Goal: Task Accomplishment & Management: Manage account settings

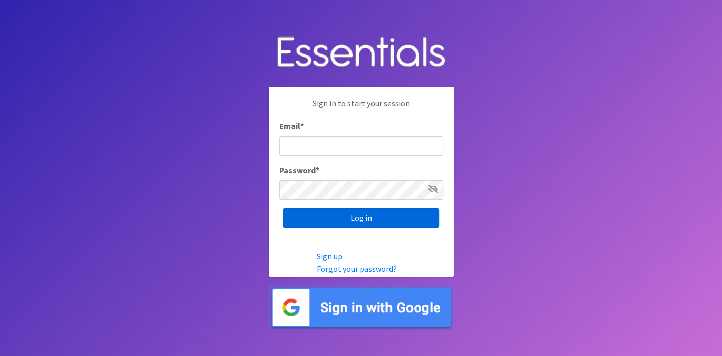
type input "[EMAIL_ADDRESS][DOMAIN_NAME]"
click at [362, 216] on input "Log in" at bounding box center [361, 217] width 156 height 19
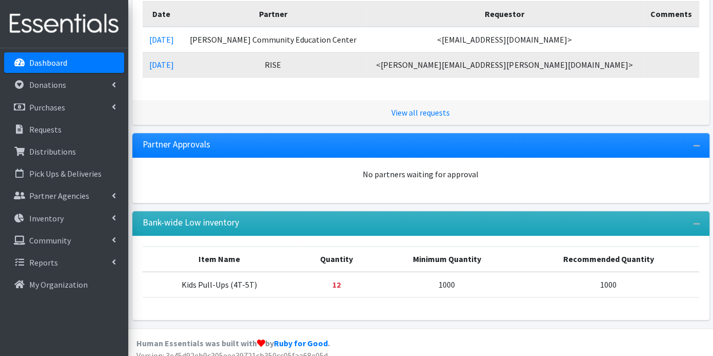
scroll to position [225, 0]
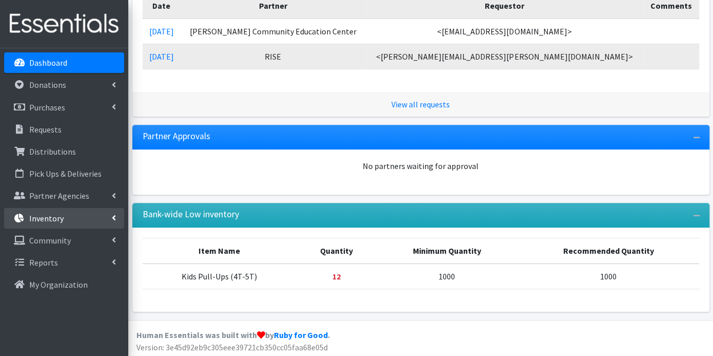
click at [50, 211] on link "Inventory" at bounding box center [64, 218] width 120 height 21
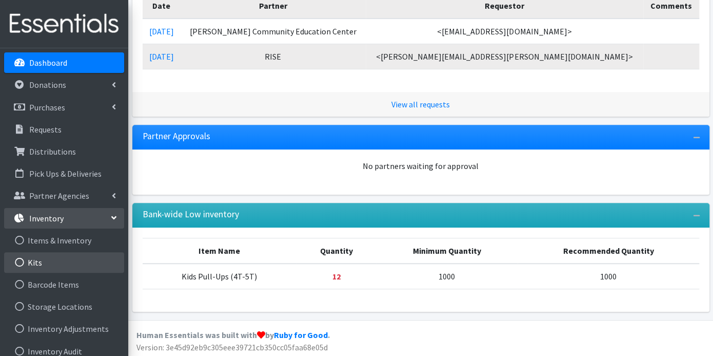
click at [46, 257] on link "Kits" at bounding box center [64, 262] width 120 height 21
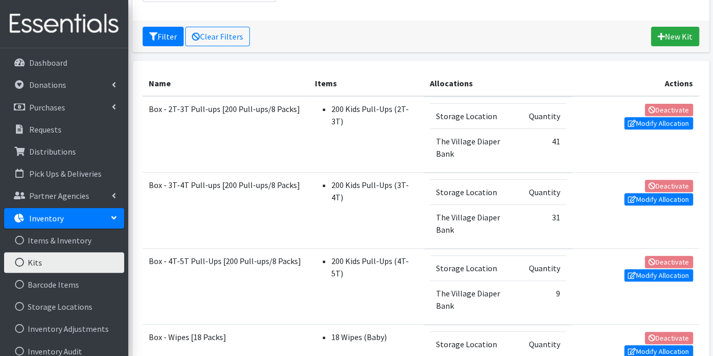
scroll to position [171, 0]
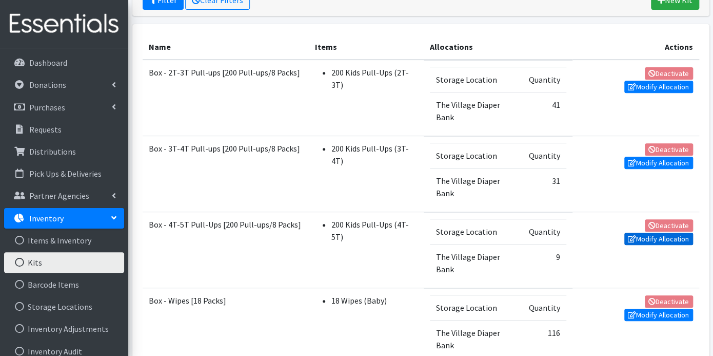
click at [659, 237] on link "Modify Allocation" at bounding box center [658, 238] width 69 height 12
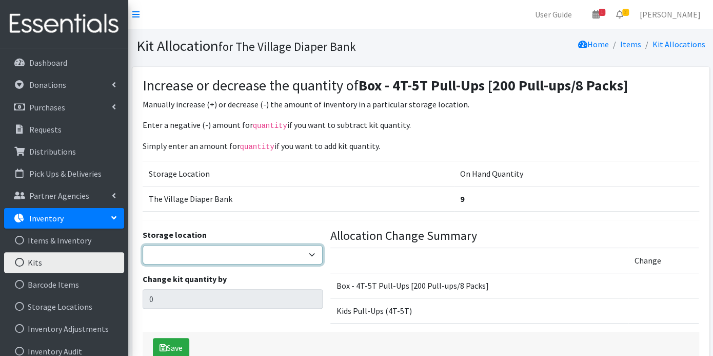
click at [305, 252] on select "The Village Diaper Bank" at bounding box center [233, 254] width 181 height 19
select select "353"
click at [143, 245] on select "The Village Diaper Bank" at bounding box center [233, 254] width 181 height 19
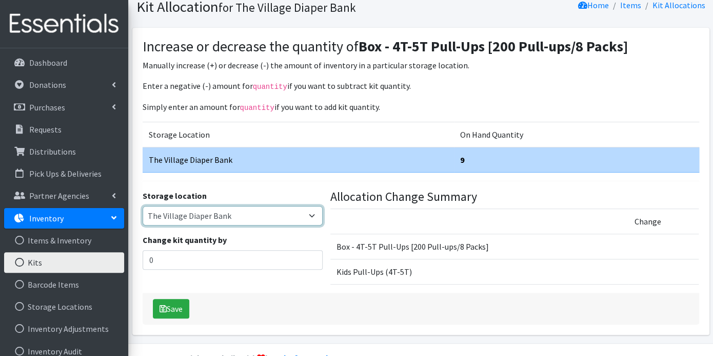
scroll to position [62, 0]
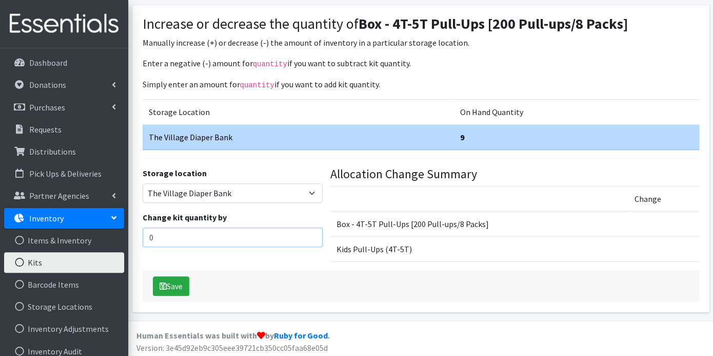
click at [171, 237] on input "0" at bounding box center [233, 236] width 181 height 19
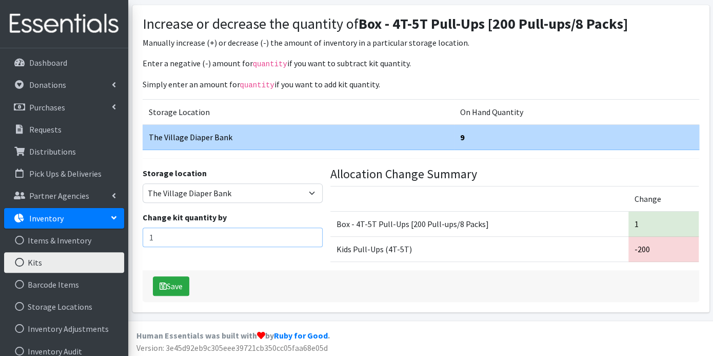
click at [310, 230] on input "1" at bounding box center [233, 236] width 181 height 19
click at [310, 230] on input "2" at bounding box center [233, 236] width 181 height 19
click at [310, 230] on input "3" at bounding box center [233, 236] width 181 height 19
click at [310, 230] on input "4" at bounding box center [233, 236] width 181 height 19
click at [310, 230] on input "5" at bounding box center [233, 236] width 181 height 19
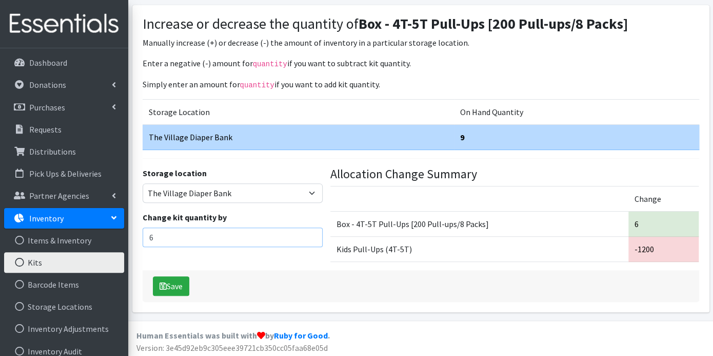
click at [310, 230] on input "6" at bounding box center [233, 236] width 181 height 19
click at [310, 230] on input "7" at bounding box center [233, 236] width 181 height 19
click at [310, 230] on input "8" at bounding box center [233, 236] width 181 height 19
click at [310, 230] on input "9" at bounding box center [233, 236] width 181 height 19
click at [310, 230] on input "10" at bounding box center [233, 236] width 181 height 19
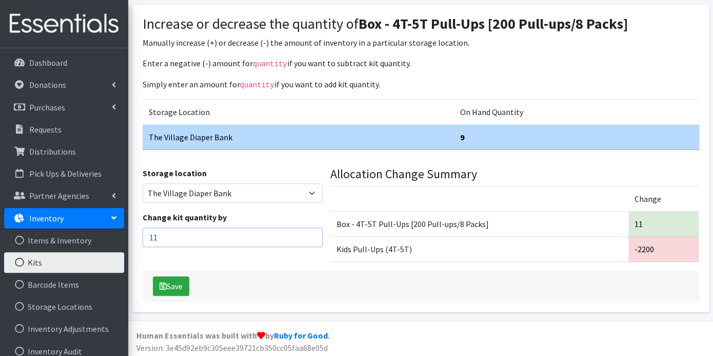
click at [310, 230] on input "11" at bounding box center [233, 236] width 181 height 19
click at [310, 230] on input "12" at bounding box center [233, 236] width 181 height 19
click at [310, 230] on input "13" at bounding box center [233, 236] width 181 height 19
click at [310, 230] on input "14" at bounding box center [233, 236] width 181 height 19
click at [310, 230] on input "15" at bounding box center [233, 236] width 181 height 19
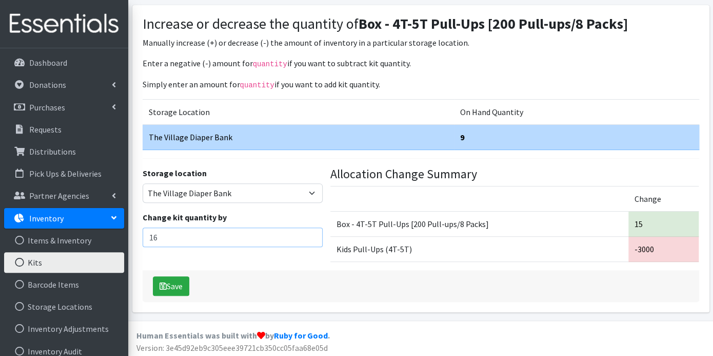
click at [310, 230] on input "16" at bounding box center [233, 236] width 181 height 19
click at [310, 230] on input "17" at bounding box center [233, 236] width 181 height 19
click at [310, 230] on input "18" at bounding box center [233, 236] width 181 height 19
click at [310, 230] on input "19" at bounding box center [233, 236] width 181 height 19
type input "20"
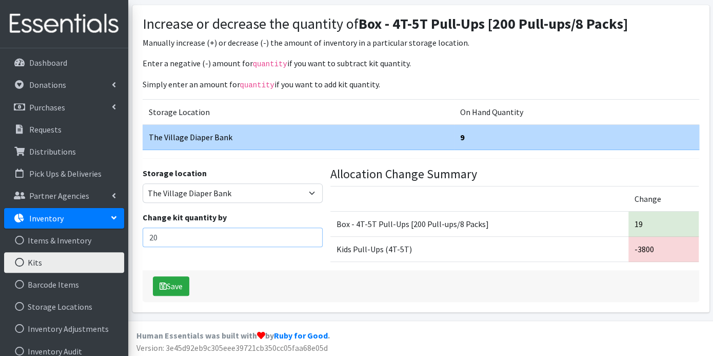
click at [310, 230] on input "20" at bounding box center [233, 236] width 181 height 19
click at [166, 282] on icon "submit" at bounding box center [163, 286] width 7 height 8
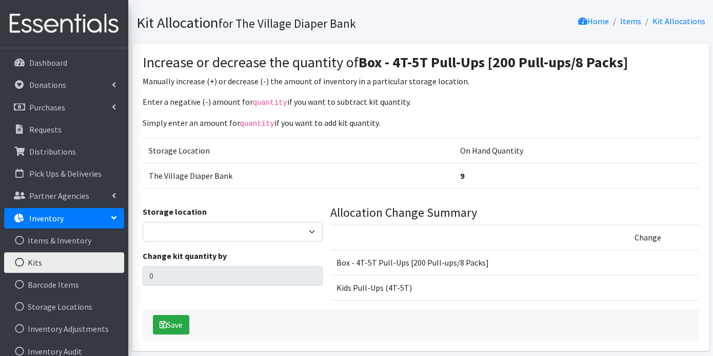
scroll to position [95, 0]
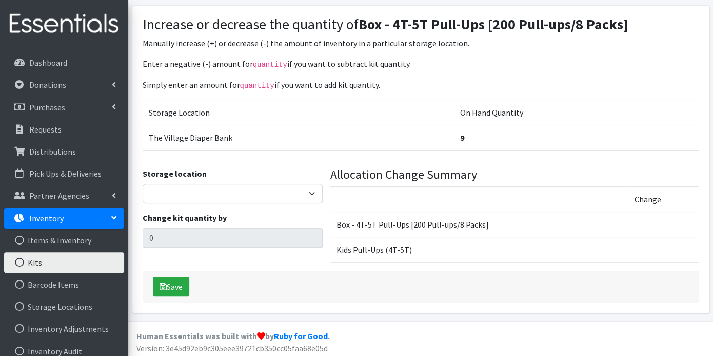
click at [654, 195] on td "Change" at bounding box center [664, 198] width 71 height 25
click at [315, 188] on select "The Village Diaper Bank" at bounding box center [233, 193] width 181 height 19
select select "353"
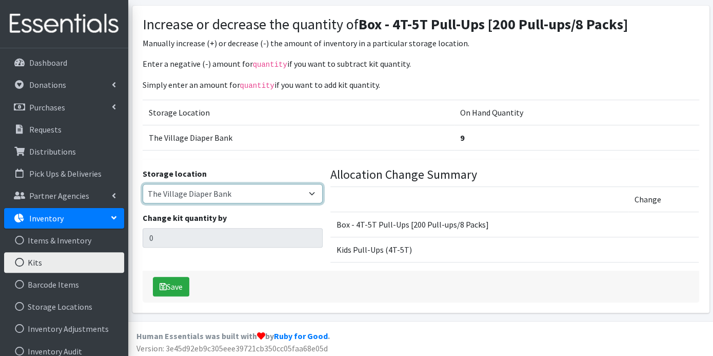
click at [143, 184] on select "The Village Diaper Bank" at bounding box center [233, 193] width 181 height 19
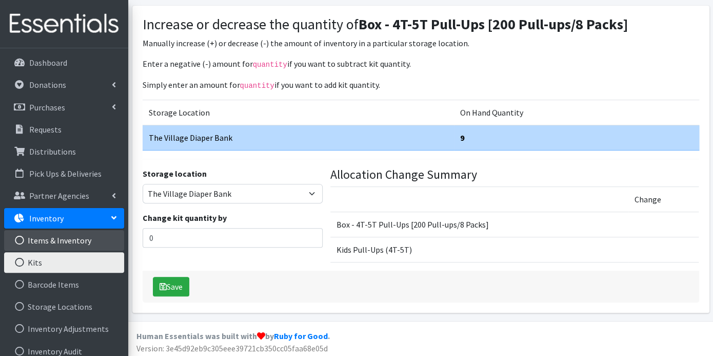
click at [58, 237] on link "Items & Inventory" at bounding box center [64, 240] width 120 height 21
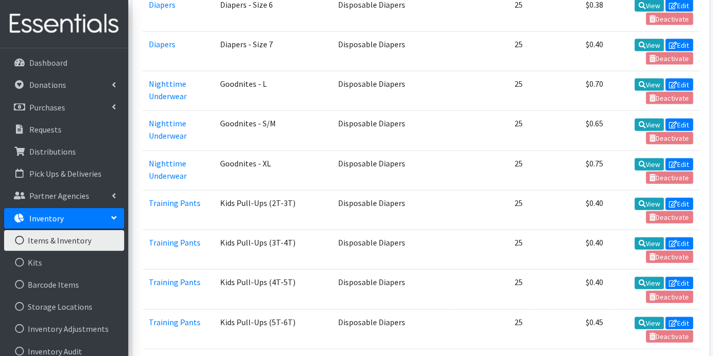
scroll to position [1139, 0]
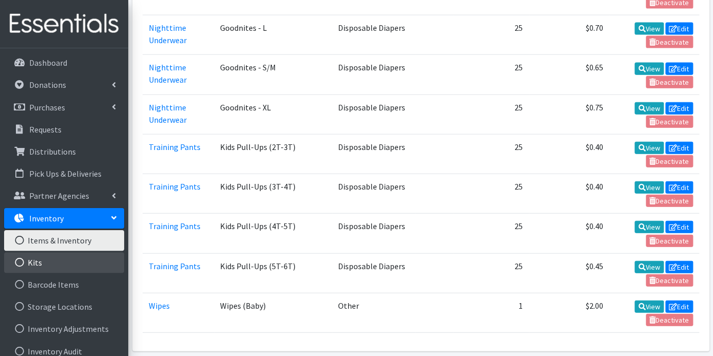
click at [36, 260] on link "Kits" at bounding box center [64, 262] width 120 height 21
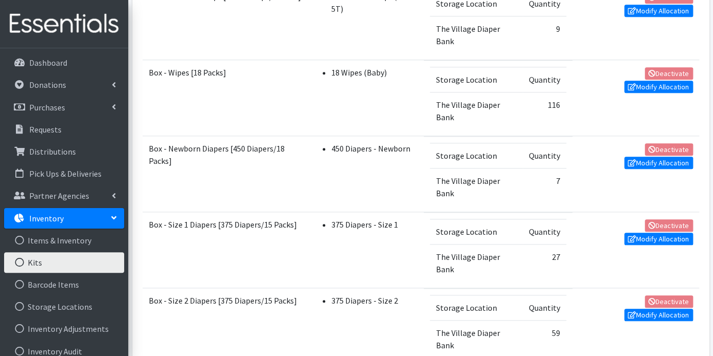
scroll to position [399, 0]
click at [73, 105] on link "Purchases" at bounding box center [64, 107] width 120 height 21
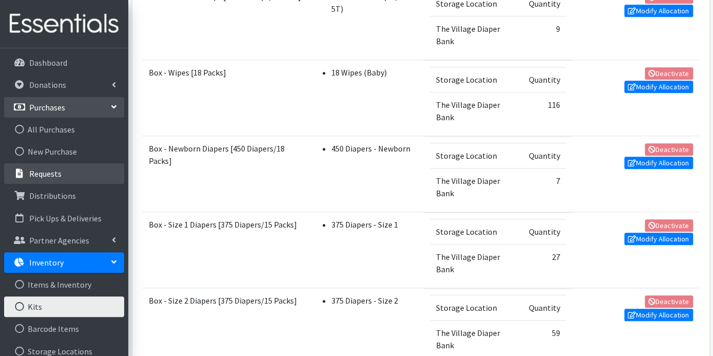
click at [61, 166] on link "Requests" at bounding box center [64, 173] width 120 height 21
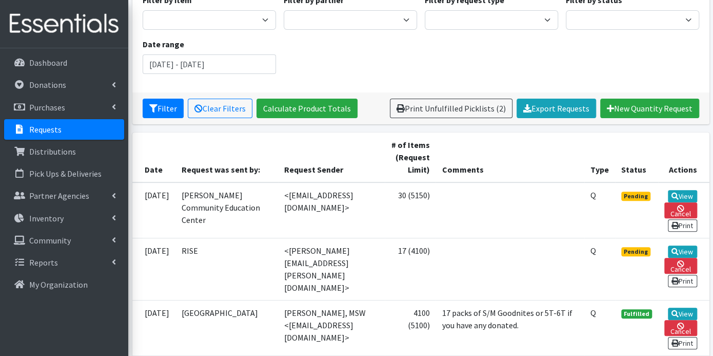
scroll to position [171, 0]
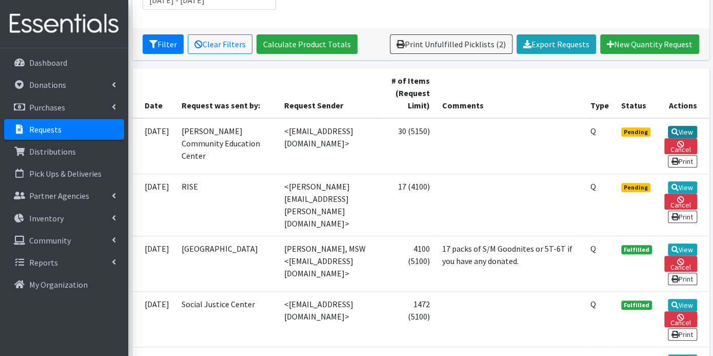
click at [686, 131] on link "View" at bounding box center [682, 132] width 29 height 12
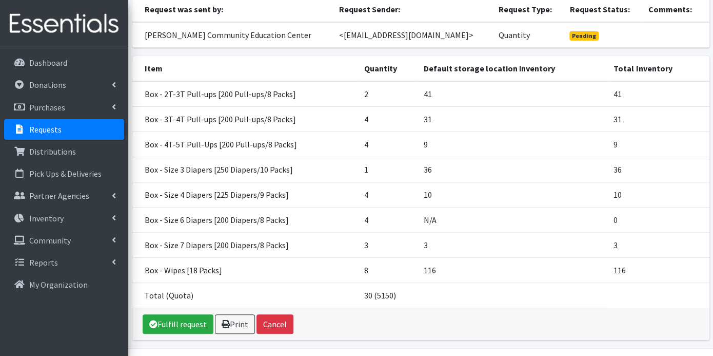
scroll to position [114, 0]
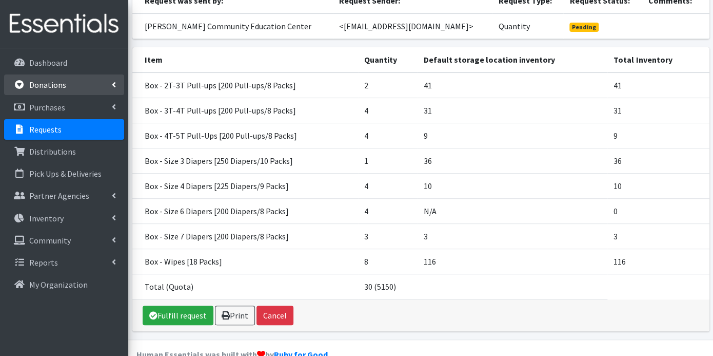
click at [63, 81] on p "Donations" at bounding box center [47, 85] width 37 height 10
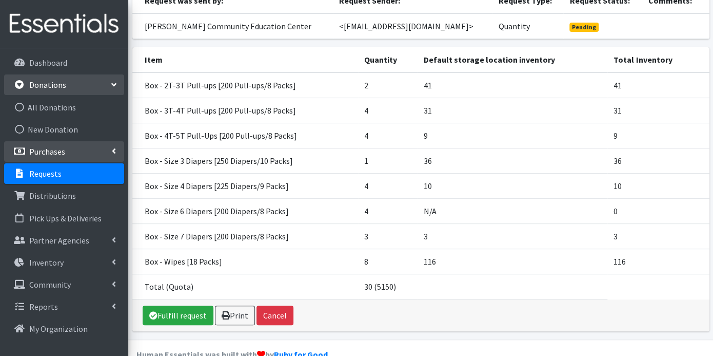
click at [62, 147] on p "Purchases" at bounding box center [47, 151] width 36 height 10
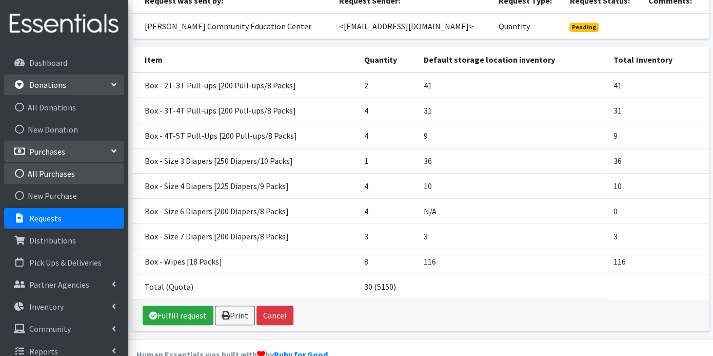
click at [69, 170] on link "All Purchases" at bounding box center [64, 173] width 120 height 21
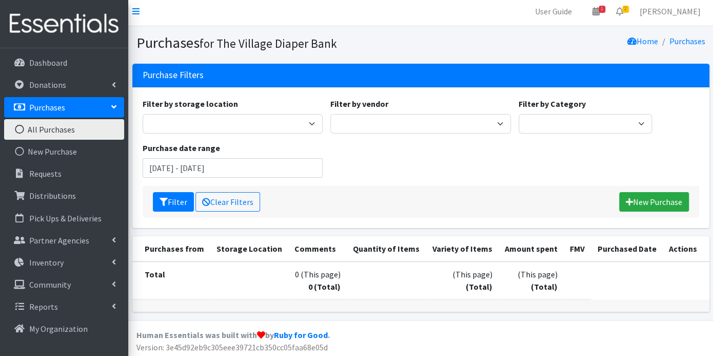
scroll to position [4, 0]
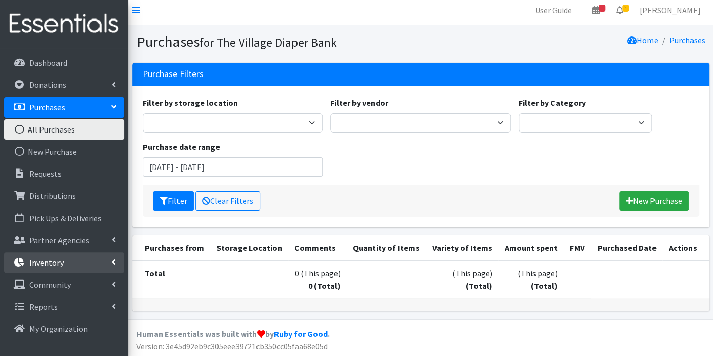
click at [50, 264] on p "Inventory" at bounding box center [46, 262] width 34 height 10
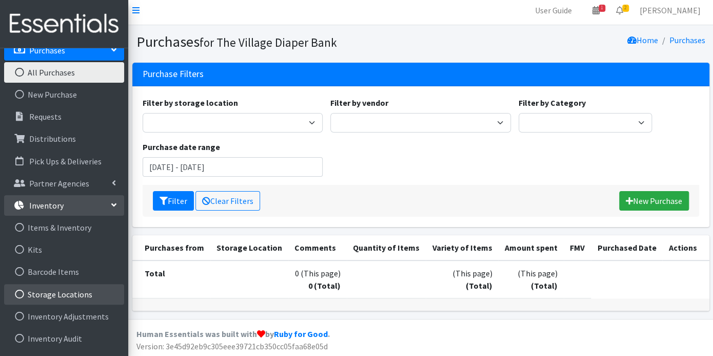
click at [62, 292] on link "Storage Locations" at bounding box center [64, 294] width 120 height 21
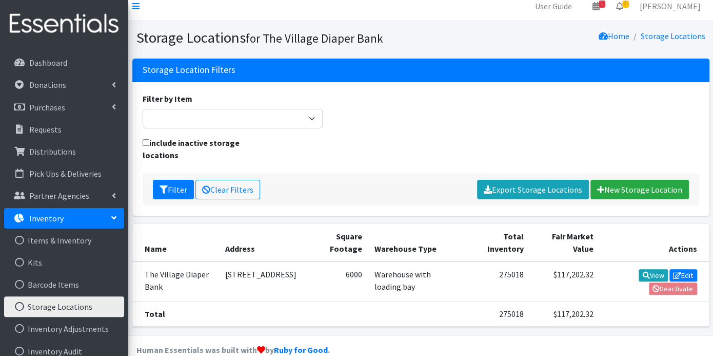
scroll to position [10, 0]
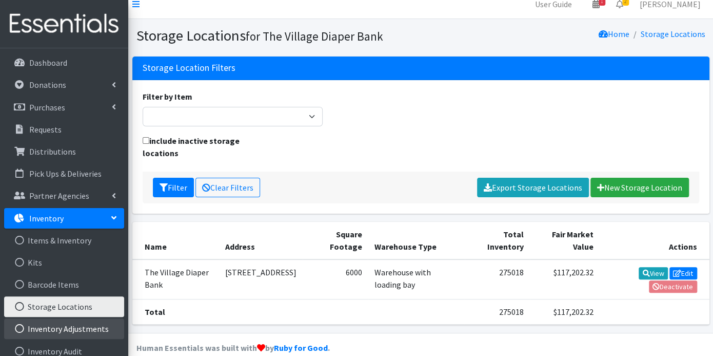
click at [42, 328] on link "Inventory Adjustments" at bounding box center [64, 328] width 120 height 21
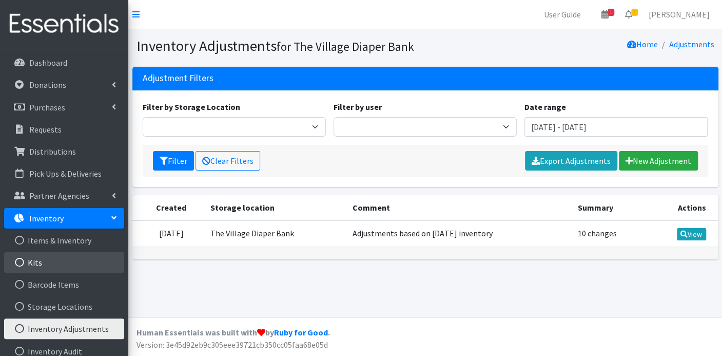
scroll to position [76, 0]
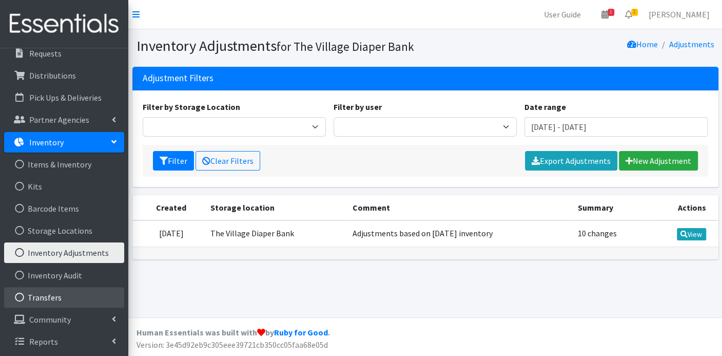
click at [53, 289] on link "Transfers" at bounding box center [64, 297] width 120 height 21
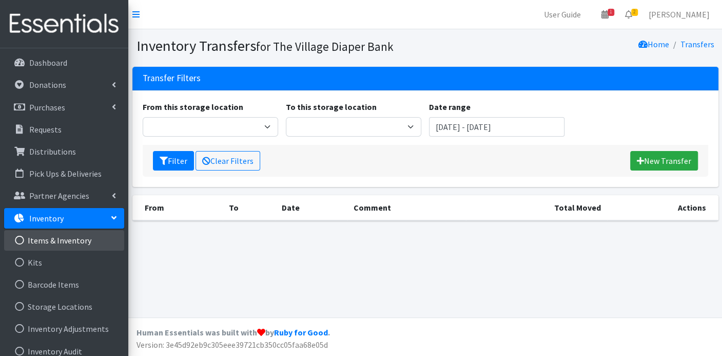
click at [63, 239] on link "Items & Inventory" at bounding box center [64, 240] width 120 height 21
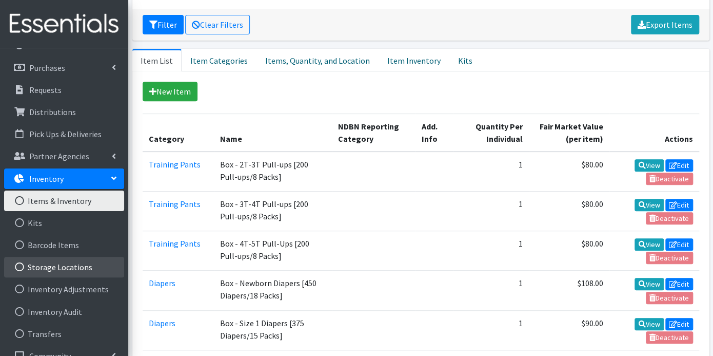
scroll to position [57, 0]
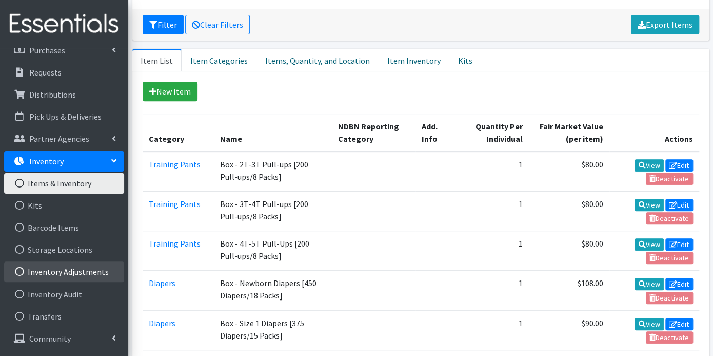
click at [89, 273] on link "Inventory Adjustments" at bounding box center [64, 271] width 120 height 21
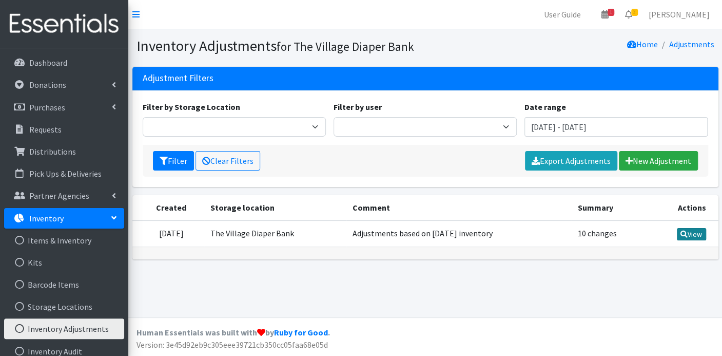
click at [699, 228] on link "View" at bounding box center [691, 234] width 29 height 12
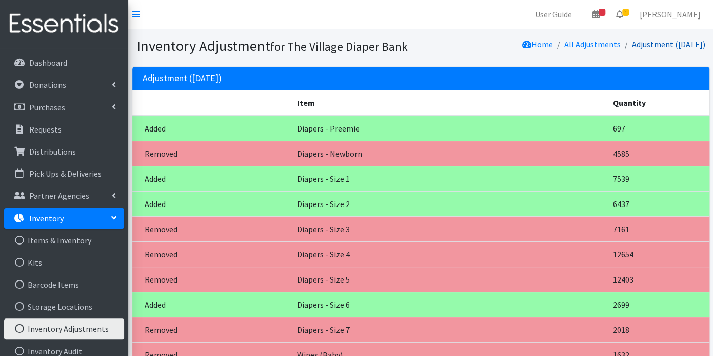
click at [645, 43] on link "Adjustment (08/08/2025)" at bounding box center [668, 44] width 73 height 10
click at [596, 45] on link "All Adjustments" at bounding box center [592, 44] width 56 height 10
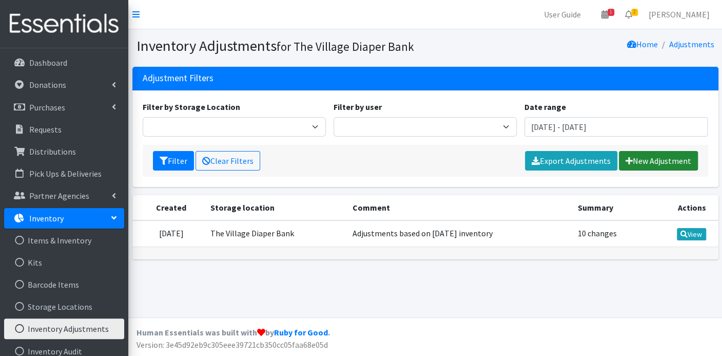
click at [650, 160] on link "New Adjustment" at bounding box center [658, 160] width 79 height 19
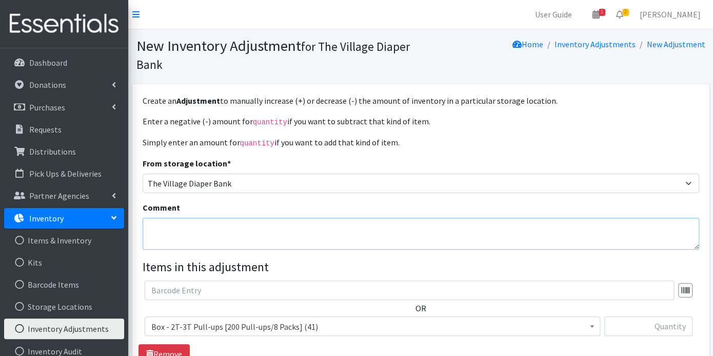
click at [275, 232] on textarea "Comment" at bounding box center [421, 234] width 557 height 32
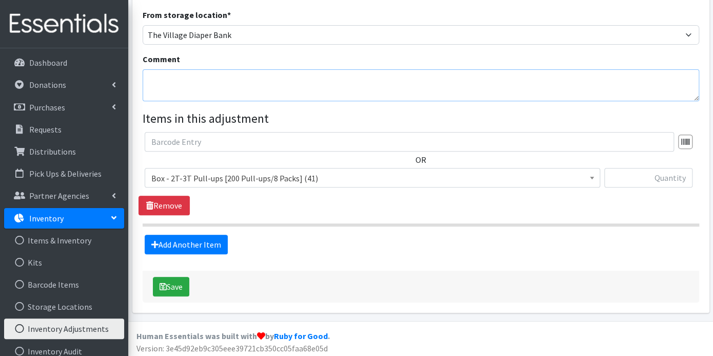
scroll to position [149, 0]
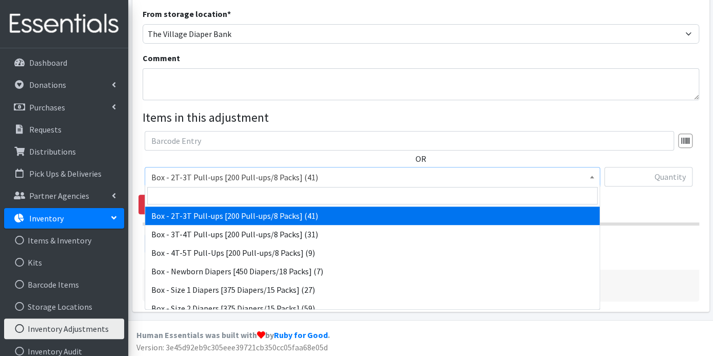
click at [591, 175] on b at bounding box center [592, 176] width 4 height 3
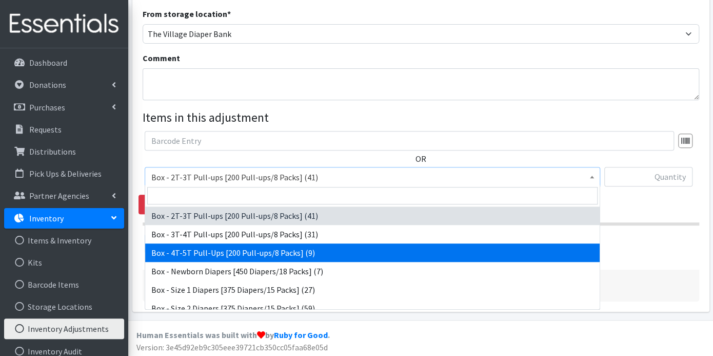
select select "14400"
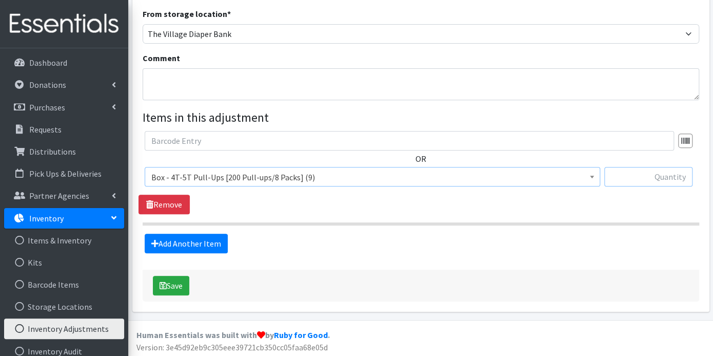
click at [637, 175] on input "text" at bounding box center [648, 176] width 88 height 19
type input "50"
click at [179, 80] on textarea "Comment" at bounding box center [421, 84] width 557 height 32
type textarea "fill requested orders. Delivery on 10/08/25"
click at [182, 285] on button "Save" at bounding box center [171, 285] width 36 height 19
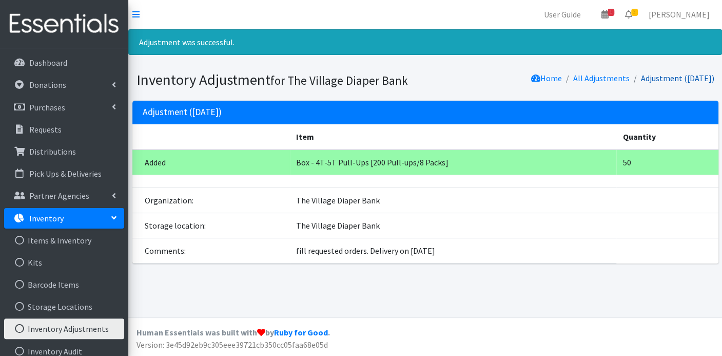
click at [644, 76] on link "Adjustment (10/03/2025)" at bounding box center [677, 78] width 73 height 10
click at [77, 234] on link "Items & Inventory" at bounding box center [64, 240] width 120 height 21
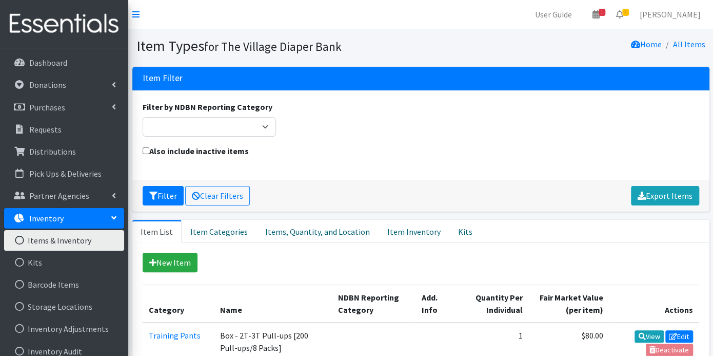
click at [77, 217] on link "Inventory" at bounding box center [64, 218] width 120 height 21
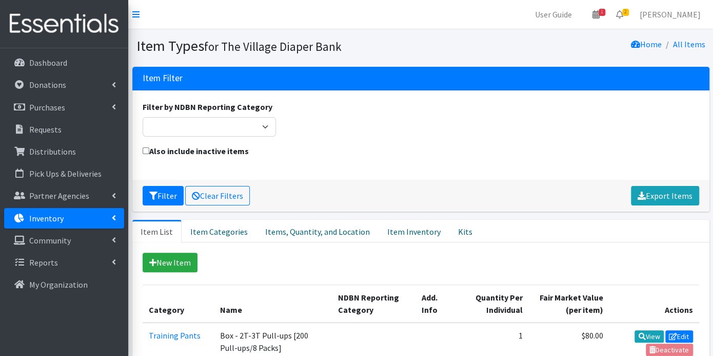
click at [113, 218] on icon at bounding box center [114, 217] width 4 height 8
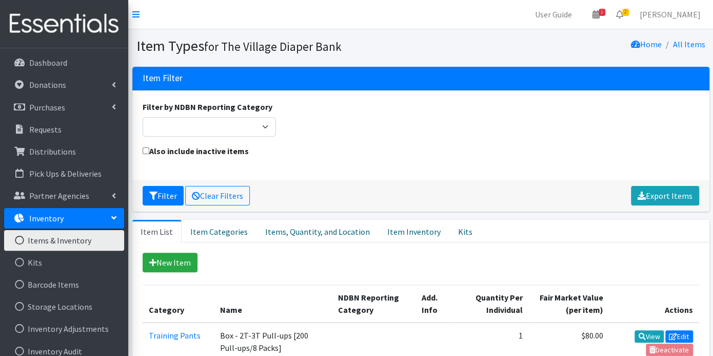
click at [74, 242] on link "Items & Inventory" at bounding box center [64, 240] width 120 height 21
click at [69, 307] on link "Storage Locations" at bounding box center [64, 306] width 120 height 21
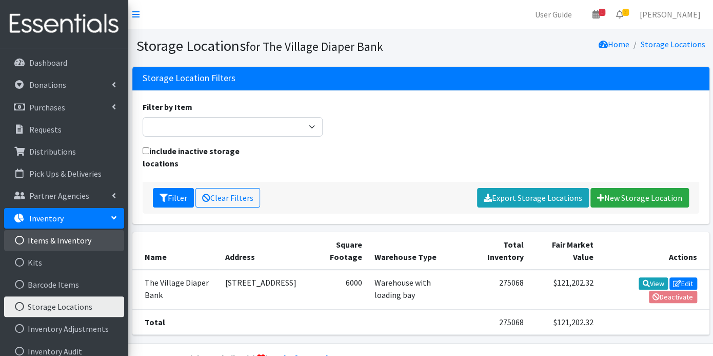
click at [56, 241] on link "Items & Inventory" at bounding box center [64, 240] width 120 height 21
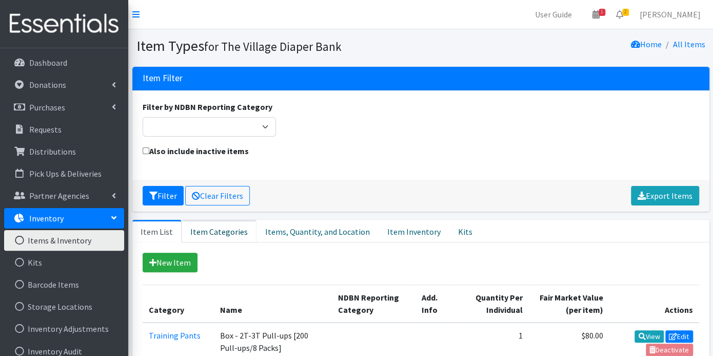
click at [233, 229] on link "Item Categories" at bounding box center [219, 231] width 75 height 23
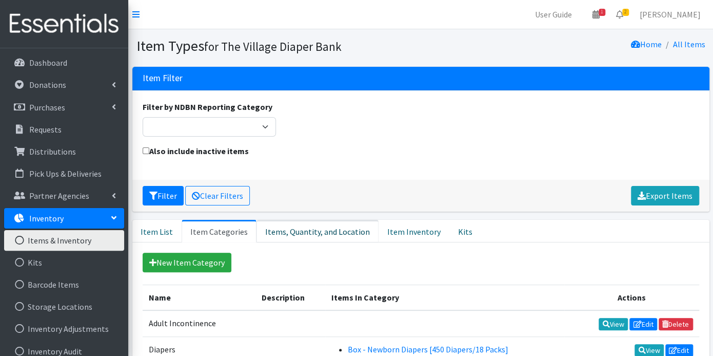
click at [278, 229] on link "Items, Quantity, and Location" at bounding box center [318, 231] width 122 height 23
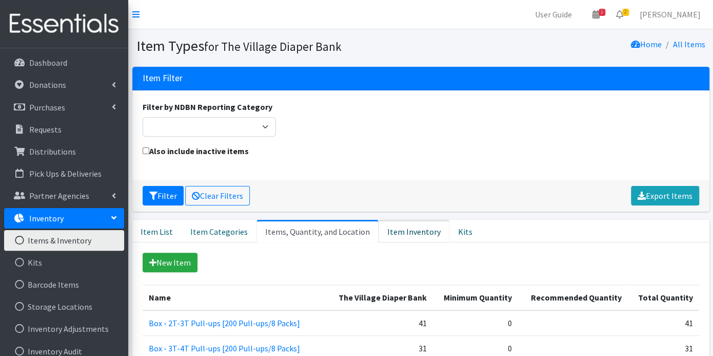
click at [391, 230] on link "Item Inventory" at bounding box center [414, 231] width 71 height 23
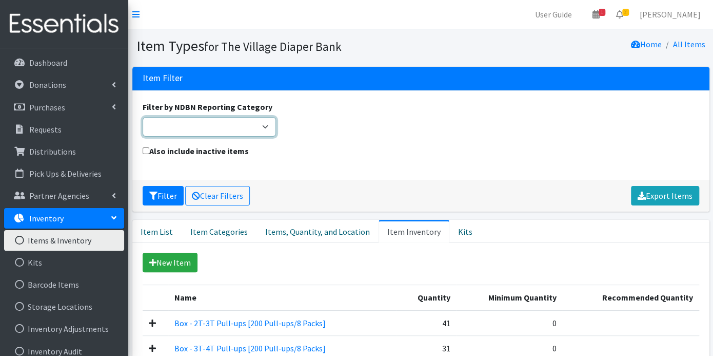
click at [262, 124] on select "Adult Incontinence Cloth Diapers Disposable Diapers Pads Period Liners Period O…" at bounding box center [209, 126] width 133 height 19
click at [388, 119] on div "Filter by NDBN Reporting Category Adult Incontinence Cloth Diapers Disposable D…" at bounding box center [421, 123] width 564 height 44
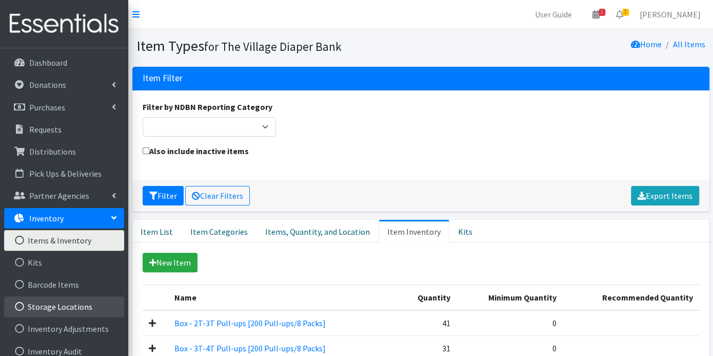
click at [70, 305] on link "Storage Locations" at bounding box center [64, 306] width 120 height 21
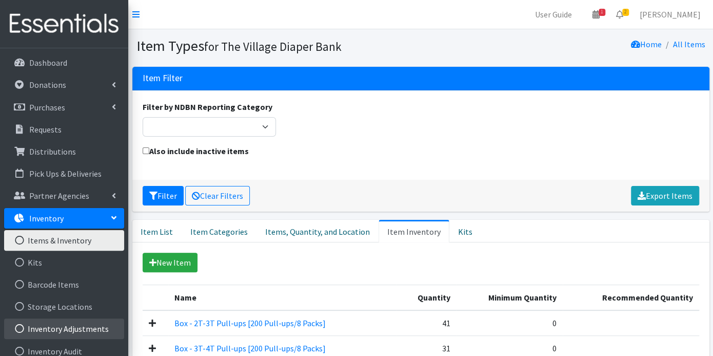
click at [71, 321] on link "Inventory Adjustments" at bounding box center [64, 328] width 120 height 21
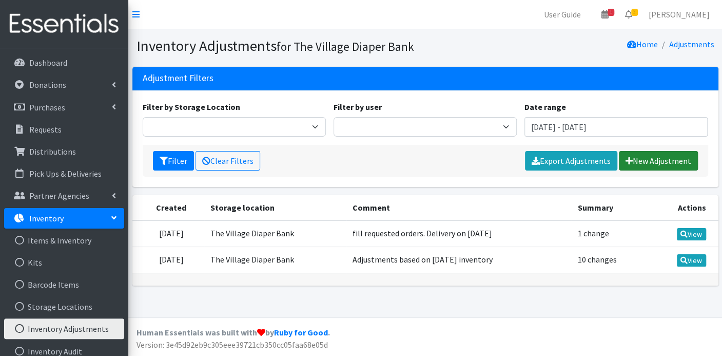
click at [646, 152] on link "New Adjustment" at bounding box center [658, 160] width 79 height 19
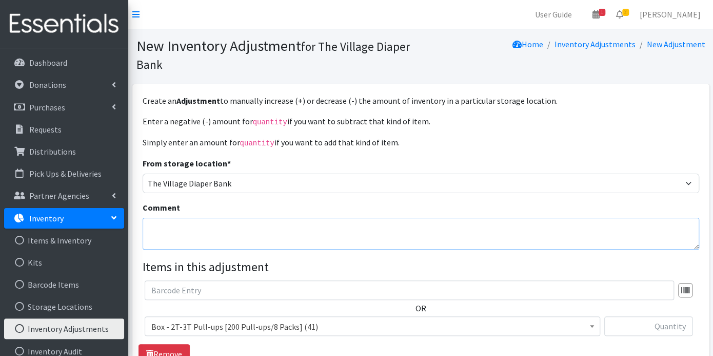
click at [191, 235] on textarea "Comment" at bounding box center [421, 234] width 557 height 32
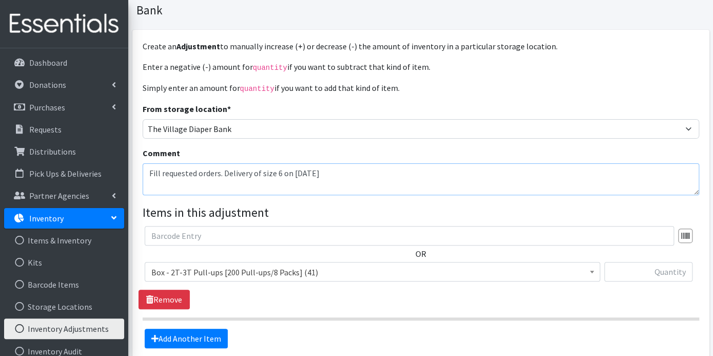
scroll to position [149, 0]
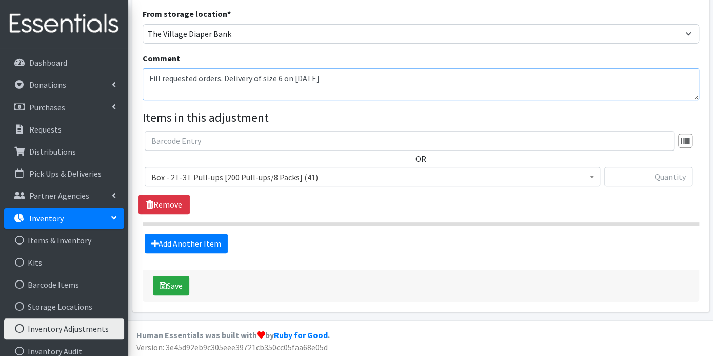
type textarea "Fill requested orders. Delivery of size 6 on [DATE]"
click at [632, 174] on input "text" at bounding box center [648, 176] width 88 height 19
type input "50"
click at [185, 282] on button "Save" at bounding box center [171, 285] width 36 height 19
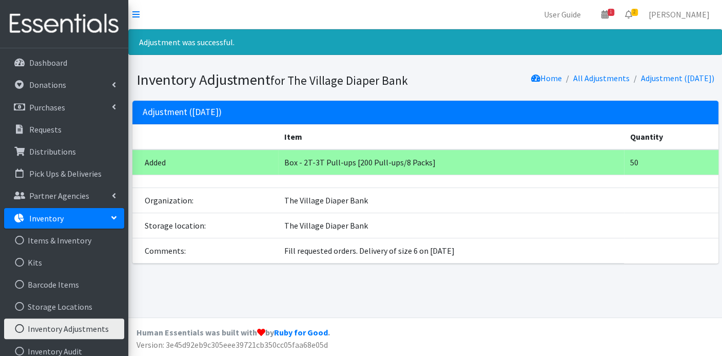
click at [423, 163] on td "Box - 2T-3T Pull-ups [200 Pull-ups/8 Packs]" at bounding box center [451, 162] width 346 height 26
click at [69, 238] on link "Items & Inventory" at bounding box center [64, 240] width 120 height 21
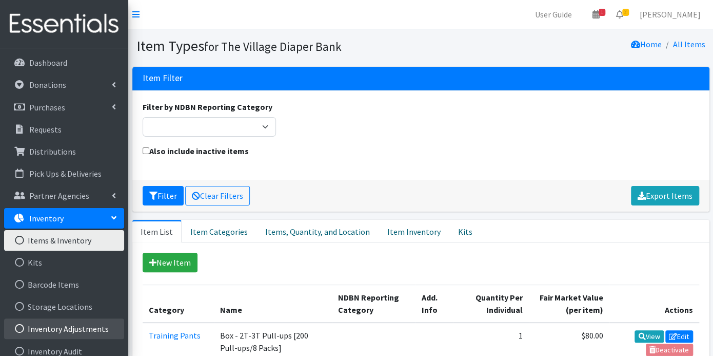
click at [70, 324] on link "Inventory Adjustments" at bounding box center [64, 328] width 120 height 21
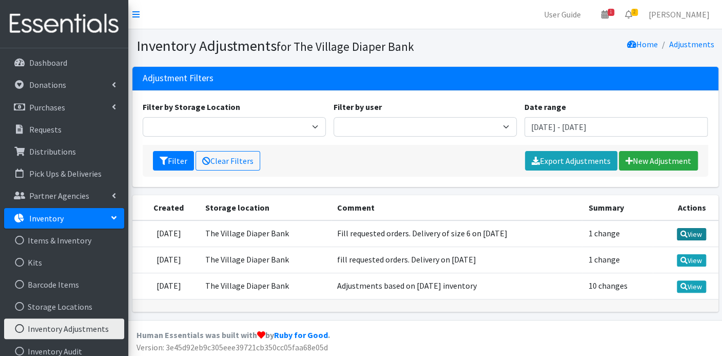
click at [694, 234] on link "View" at bounding box center [691, 234] width 29 height 12
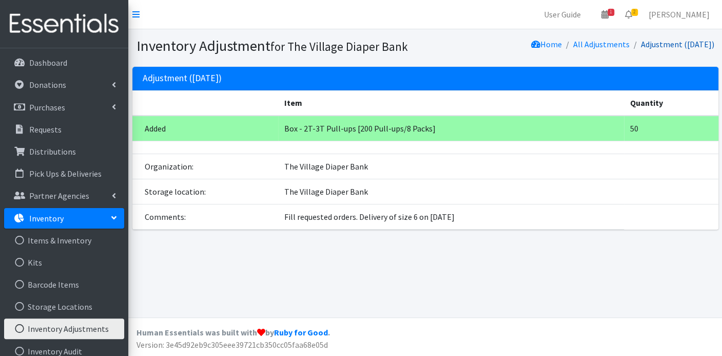
click at [662, 46] on link "Adjustment ([DATE])" at bounding box center [677, 44] width 73 height 10
click at [662, 44] on link "Adjustment (10/03/2025)" at bounding box center [677, 44] width 73 height 10
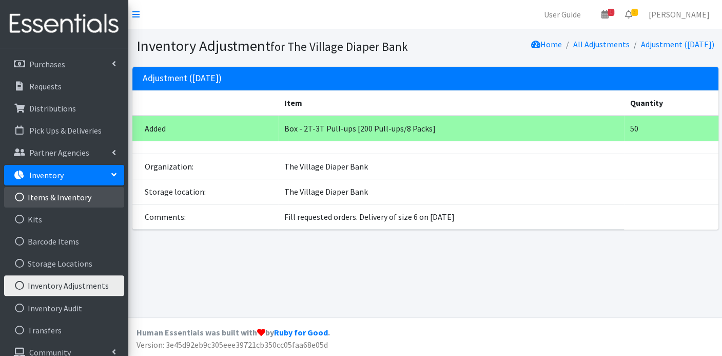
scroll to position [76, 0]
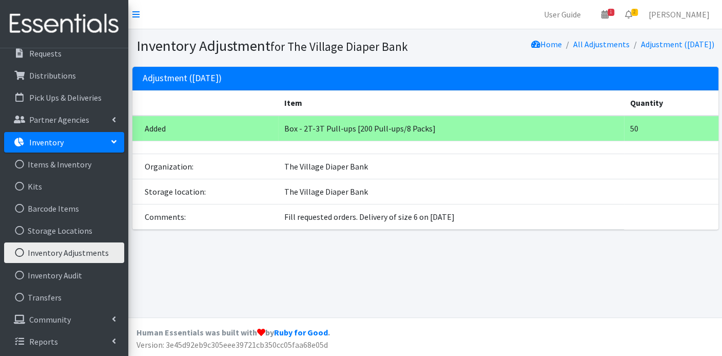
click at [93, 251] on link "Inventory Adjustments" at bounding box center [64, 252] width 120 height 21
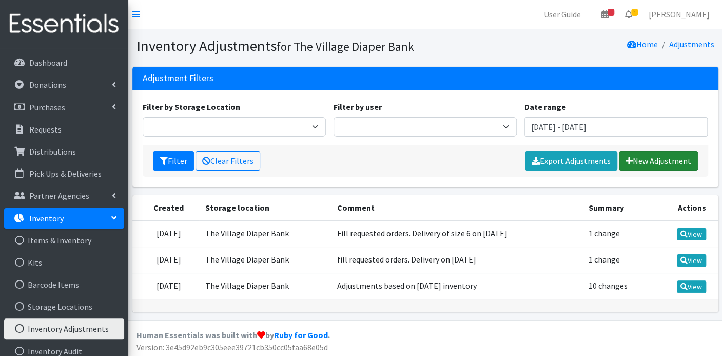
click at [674, 155] on link "New Adjustment" at bounding box center [658, 160] width 79 height 19
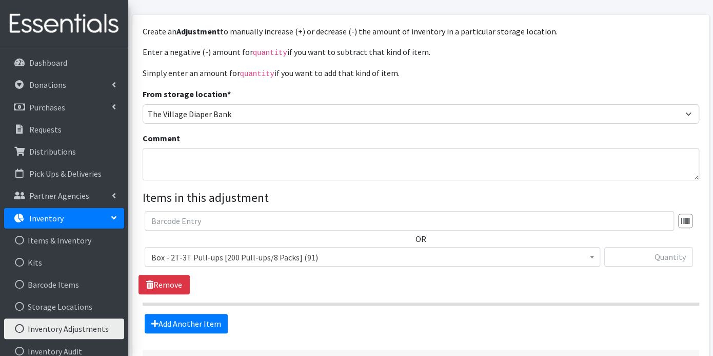
scroll to position [149, 0]
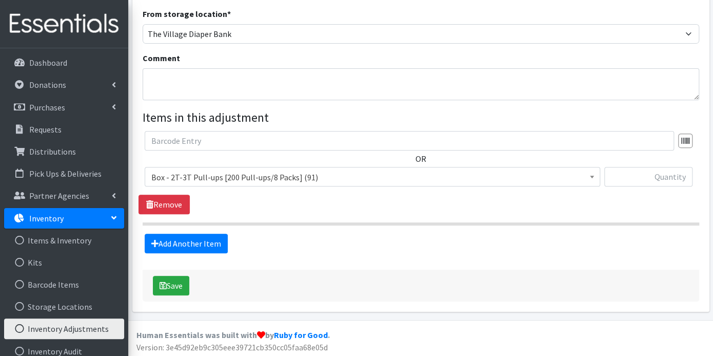
click at [589, 175] on span at bounding box center [592, 175] width 10 height 16
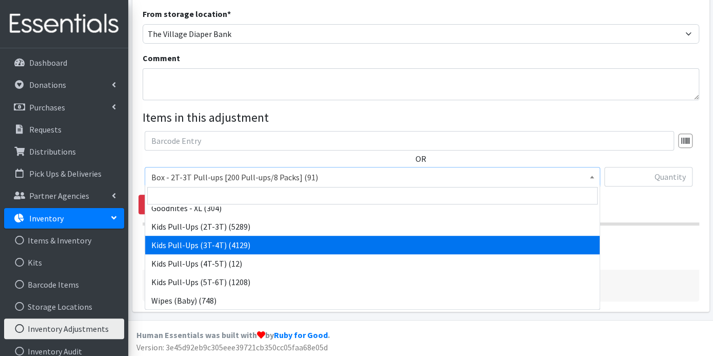
scroll to position [319, 0]
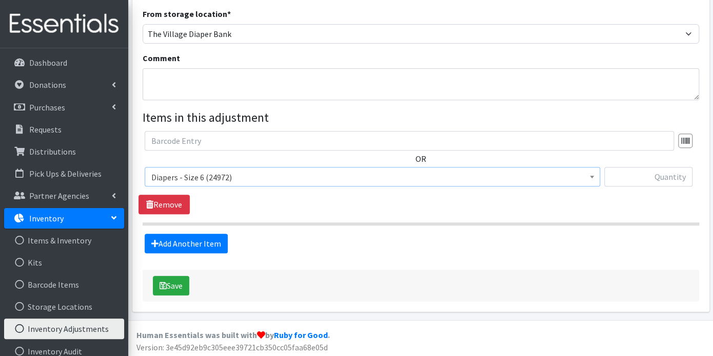
click at [592, 175] on b at bounding box center [592, 176] width 4 height 3
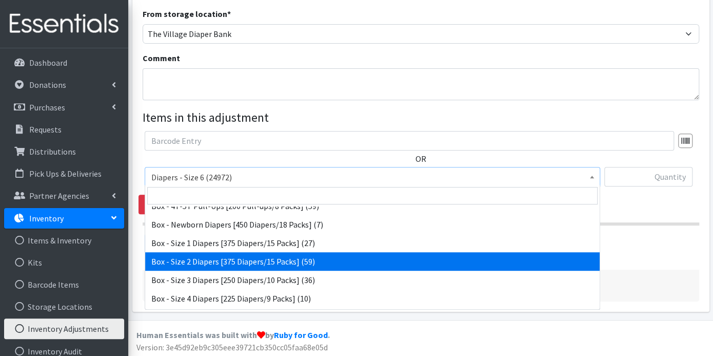
scroll to position [104, 0]
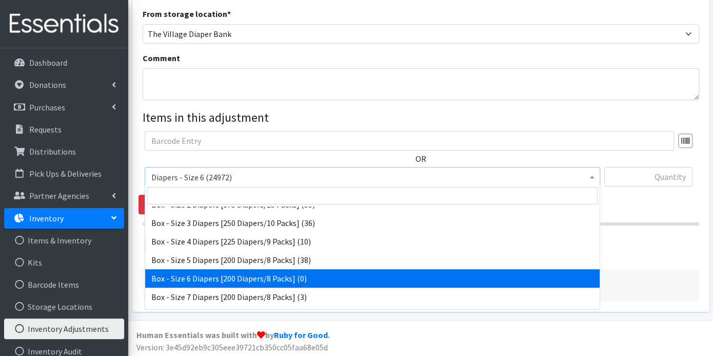
select select "14395"
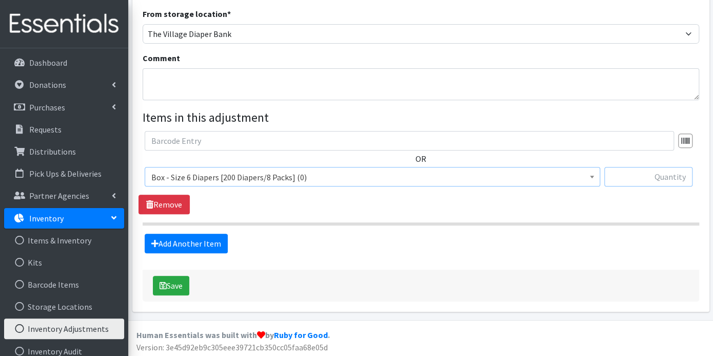
click at [627, 177] on input "text" at bounding box center [648, 176] width 88 height 19
type input "100"
click at [255, 141] on input "text" at bounding box center [410, 140] width 530 height 19
click at [205, 83] on textarea "Comment" at bounding box center [421, 84] width 557 height 32
click at [171, 279] on button "Save" at bounding box center [171, 285] width 36 height 19
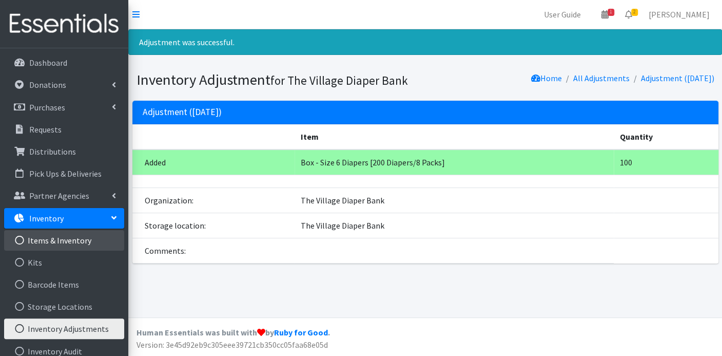
click at [79, 240] on link "Items & Inventory" at bounding box center [64, 240] width 120 height 21
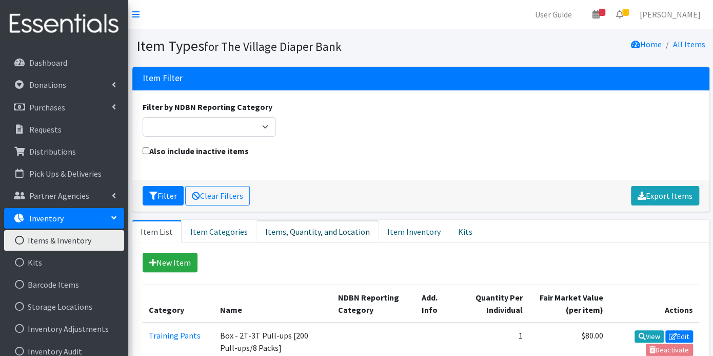
scroll to position [171, 0]
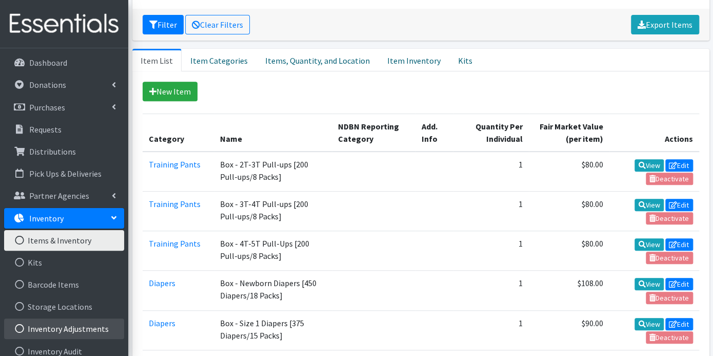
click at [74, 325] on link "Inventory Adjustments" at bounding box center [64, 328] width 120 height 21
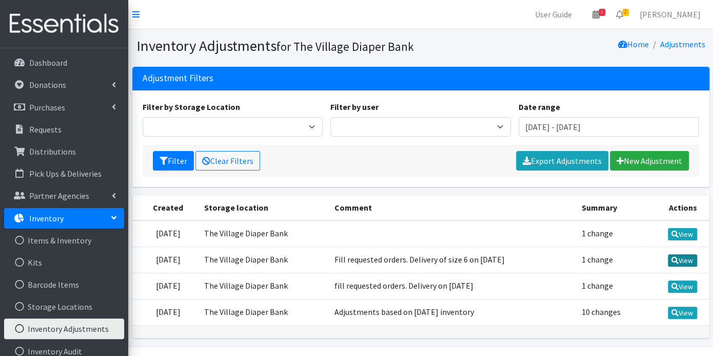
click at [689, 259] on link "View" at bounding box center [682, 260] width 29 height 12
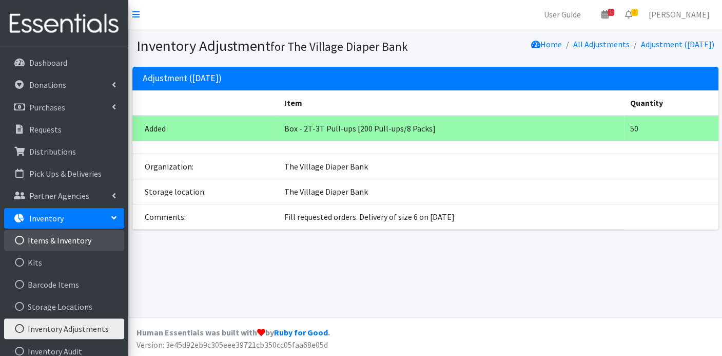
click at [47, 238] on link "Items & Inventory" at bounding box center [64, 240] width 120 height 21
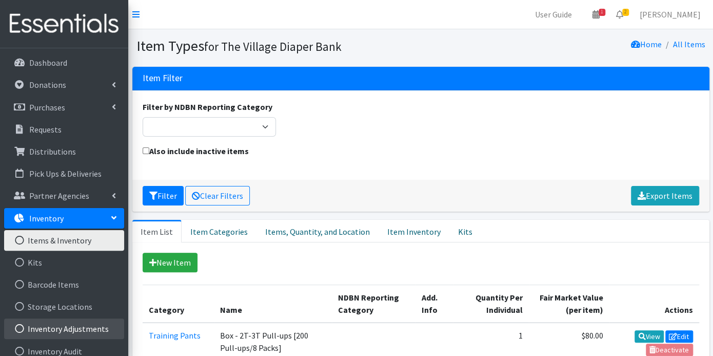
click at [52, 323] on link "Inventory Adjustments" at bounding box center [64, 328] width 120 height 21
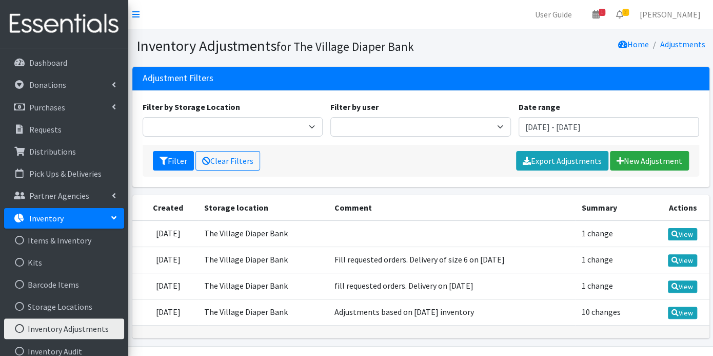
scroll to position [25, 0]
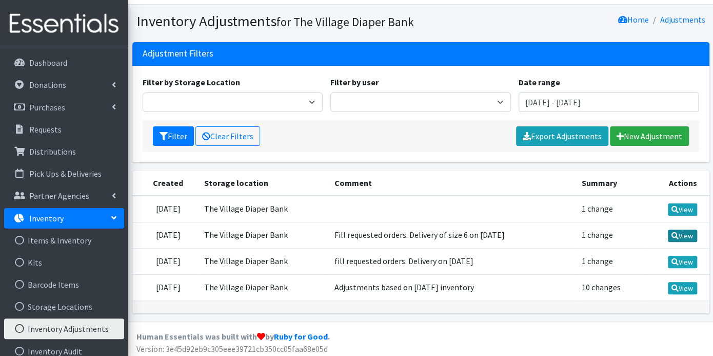
click at [676, 233] on icon at bounding box center [675, 235] width 7 height 7
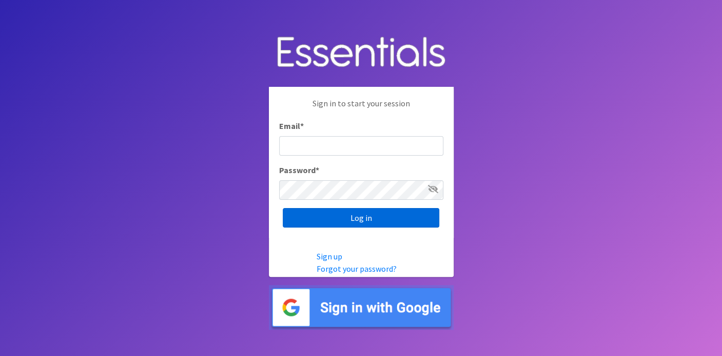
type input "deb@villagediaperbank.org"
click at [377, 218] on input "Log in" at bounding box center [361, 217] width 156 height 19
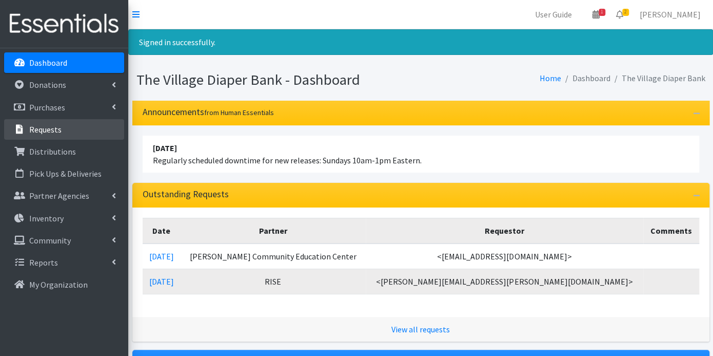
click at [58, 126] on p "Requests" at bounding box center [45, 129] width 32 height 10
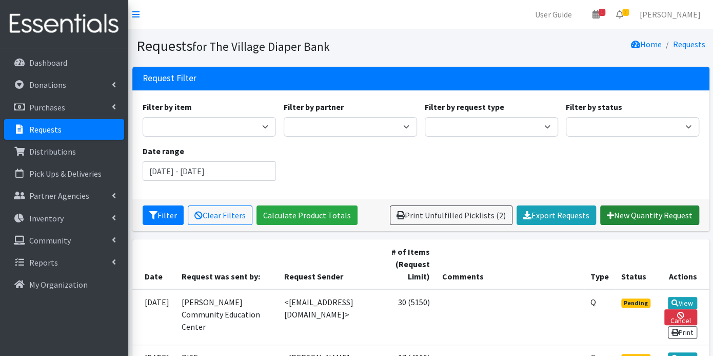
click at [626, 216] on link "New Quantity Request" at bounding box center [649, 214] width 99 height 19
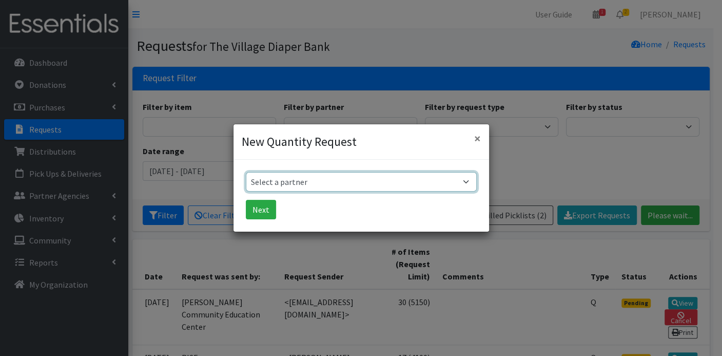
click at [466, 179] on select "Select a partner Atwood PEP Badger Prairie Needs Network ConnectRx Culturally R…" at bounding box center [361, 181] width 231 height 19
select select "3921"
click at [246, 172] on select "Select a partner Atwood PEP Badger Prairie Needs Network ConnectRx Culturally R…" at bounding box center [361, 181] width 231 height 19
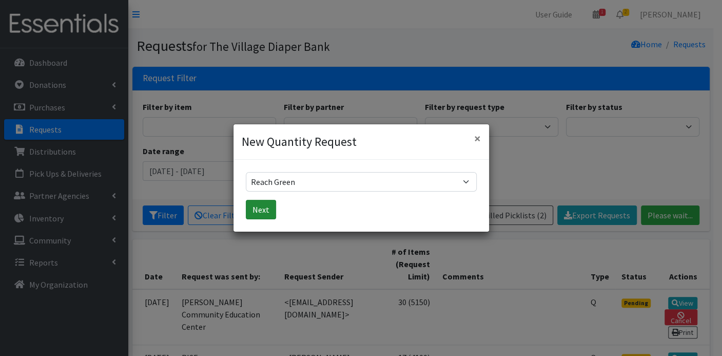
click at [263, 206] on button "Next" at bounding box center [261, 209] width 30 height 19
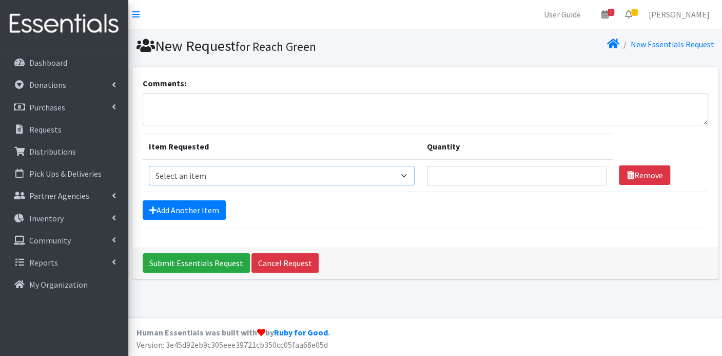
click at [410, 173] on select "Select an item Box - 2T-3T Pull-ups [200 Pull-ups/8 Packs] Box - 3T-4T Pull-ups…" at bounding box center [282, 175] width 266 height 19
select select "9795"
click at [149, 166] on select "Select an item Box - 2T-3T Pull-ups [200 Pull-ups/8 Packs] Box - 3T-4T Pull-ups…" at bounding box center [282, 175] width 266 height 19
click at [563, 178] on input "Quantity" at bounding box center [517, 175] width 180 height 19
type input "100"
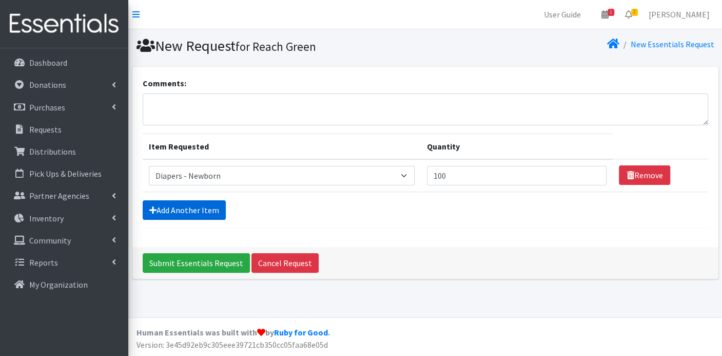
click at [198, 208] on link "Add Another Item" at bounding box center [184, 209] width 83 height 19
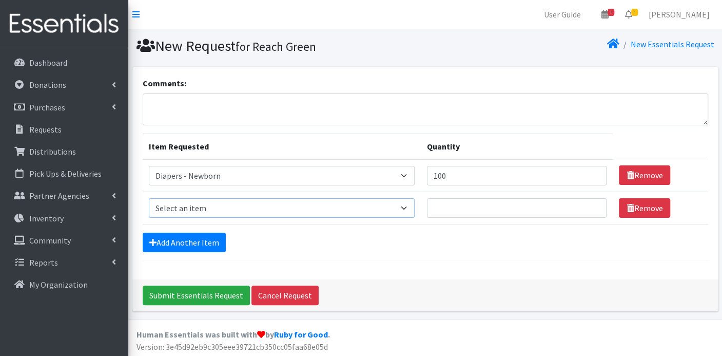
click at [409, 203] on select "Select an item Box - 2T-3T Pull-ups [200 Pull-ups/8 Packs] Box - 3T-4T Pull-ups…" at bounding box center [282, 207] width 266 height 19
select select "9797"
click at [149, 198] on select "Select an item Box - 2T-3T Pull-ups [200 Pull-ups/8 Packs] Box - 3T-4T Pull-ups…" at bounding box center [282, 207] width 266 height 19
click at [449, 210] on input "Quantity" at bounding box center [517, 207] width 180 height 19
type input "300"
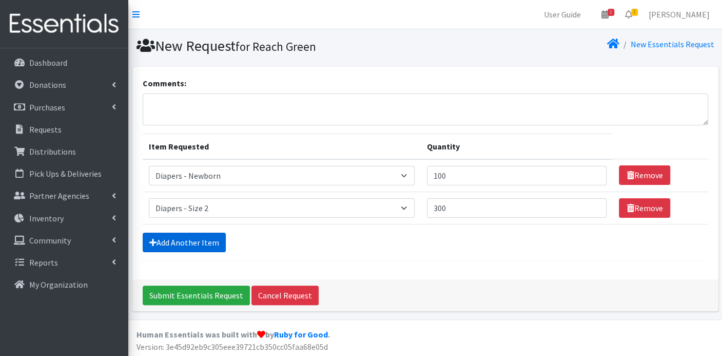
click at [183, 242] on link "Add Another Item" at bounding box center [184, 241] width 83 height 19
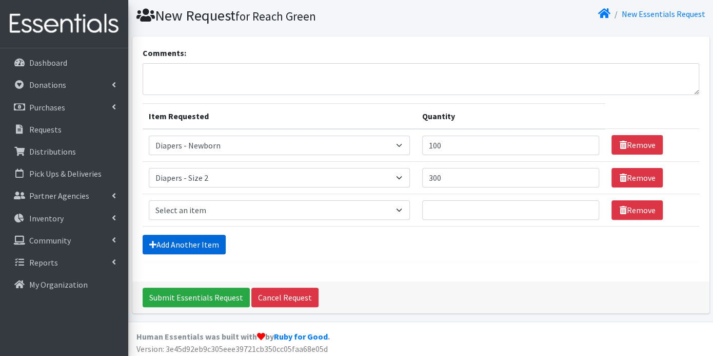
scroll to position [32, 0]
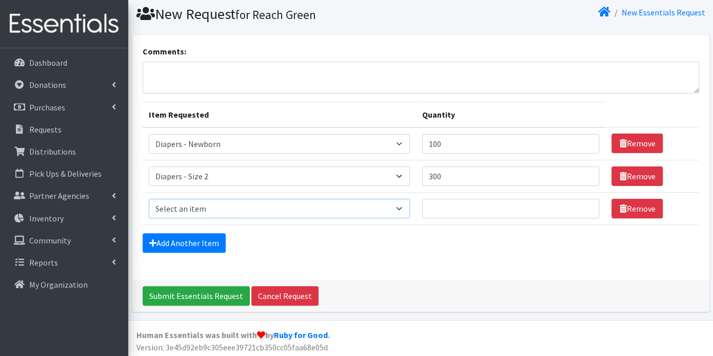
click at [401, 209] on select "Select an item Box - 2T-3T Pull-ups [200 Pull-ups/8 Packs] Box - 3T-4T Pull-ups…" at bounding box center [280, 208] width 262 height 19
select select "9803"
click at [149, 199] on select "Select an item Box - 2T-3T Pull-ups [200 Pull-ups/8 Packs] Box - 3T-4T Pull-ups…" at bounding box center [280, 208] width 262 height 19
click at [442, 205] on input "Quantity" at bounding box center [510, 208] width 177 height 19
type input "300"
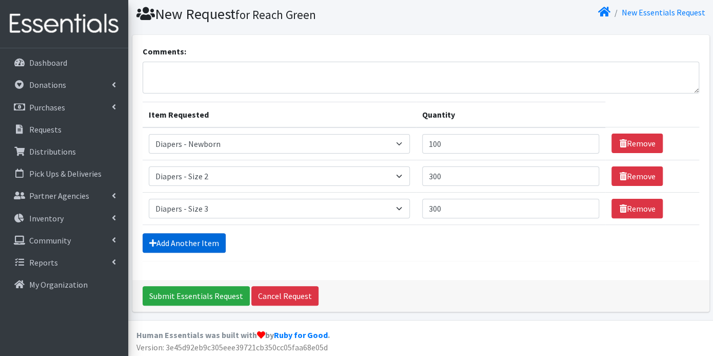
click at [187, 241] on link "Add Another Item" at bounding box center [184, 242] width 83 height 19
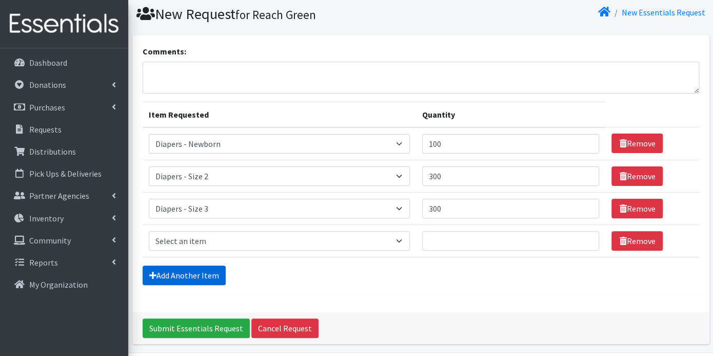
scroll to position [64, 0]
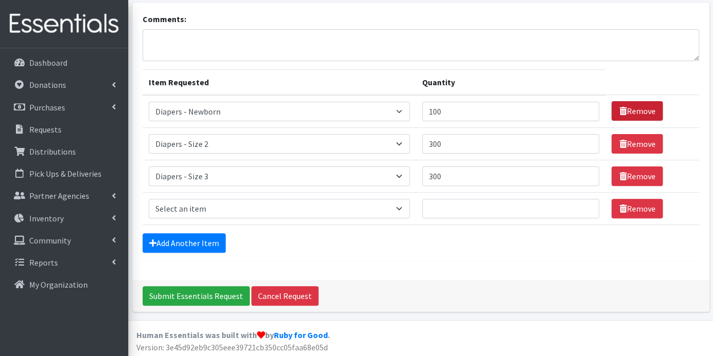
click at [645, 108] on link "Remove" at bounding box center [637, 110] width 51 height 19
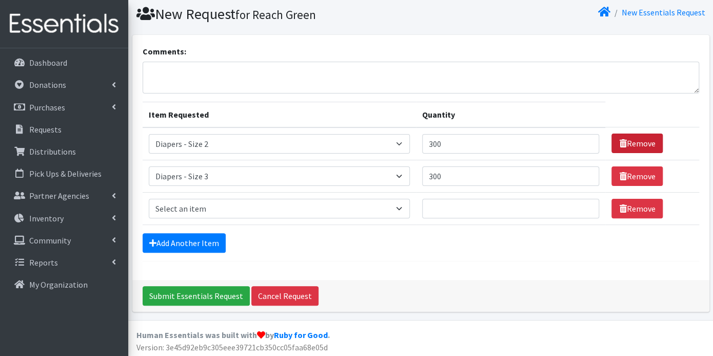
click at [644, 140] on link "Remove" at bounding box center [637, 142] width 51 height 19
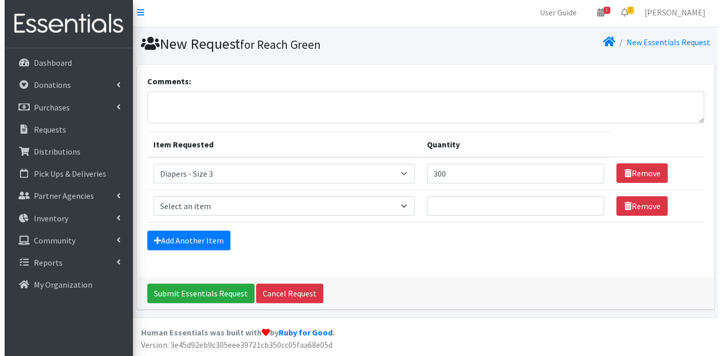
scroll to position [0, 0]
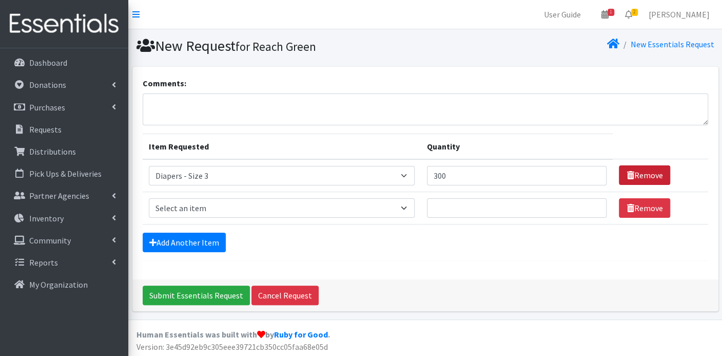
click at [642, 172] on link "Remove" at bounding box center [644, 174] width 51 height 19
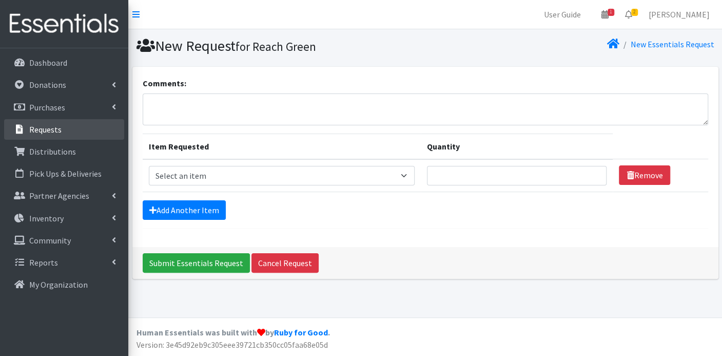
click at [51, 125] on p "Requests" at bounding box center [45, 129] width 32 height 10
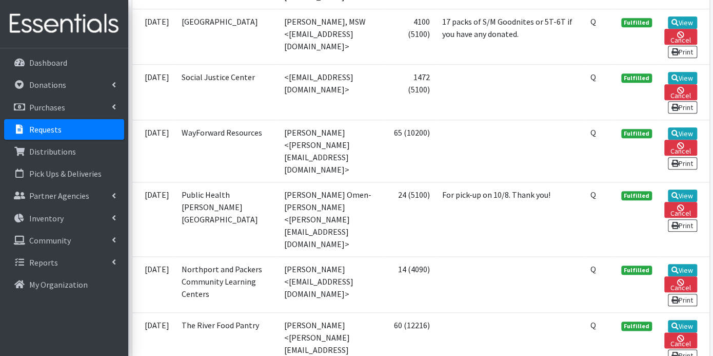
scroll to position [399, 0]
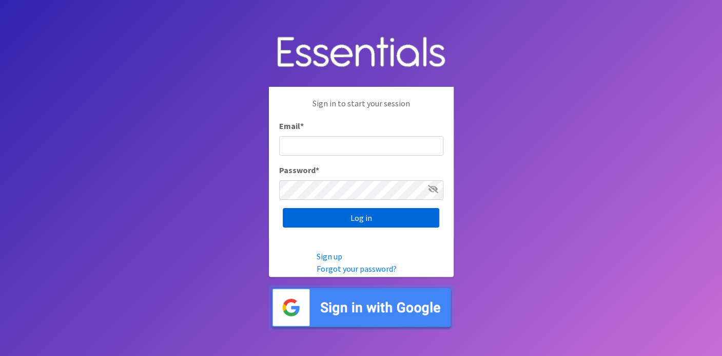
type input "[EMAIL_ADDRESS][DOMAIN_NAME]"
click at [399, 210] on input "Log in" at bounding box center [361, 217] width 156 height 19
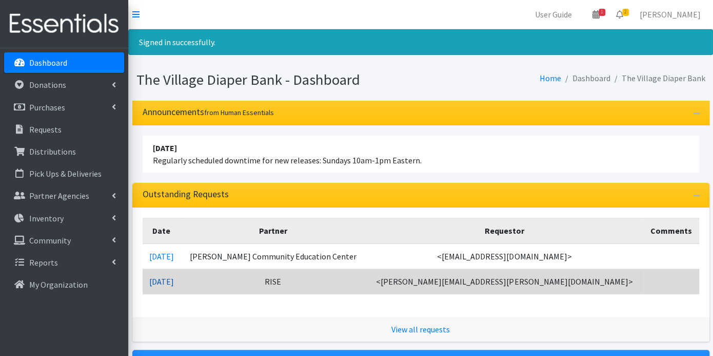
click at [174, 279] on link "[DATE]" at bounding box center [161, 281] width 25 height 10
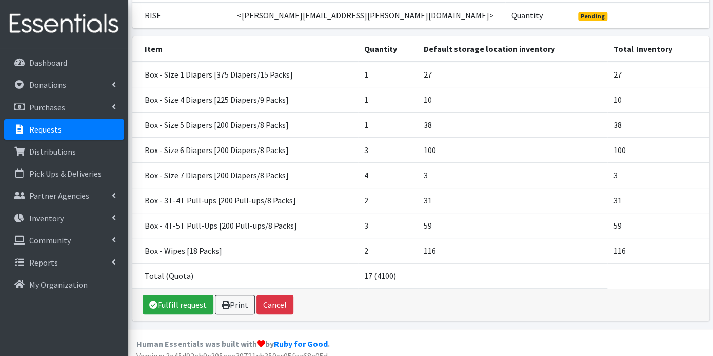
scroll to position [121, 0]
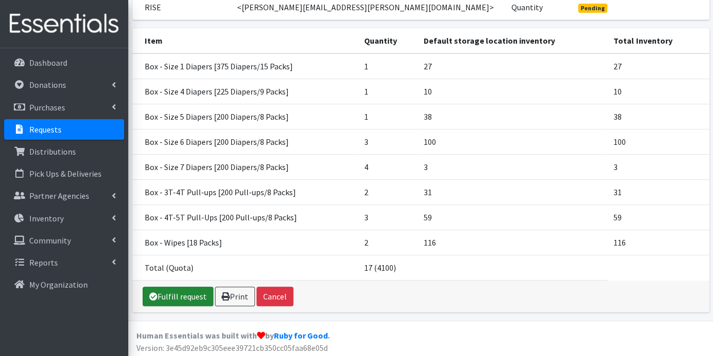
click at [161, 290] on link "Fulfill request" at bounding box center [178, 295] width 71 height 19
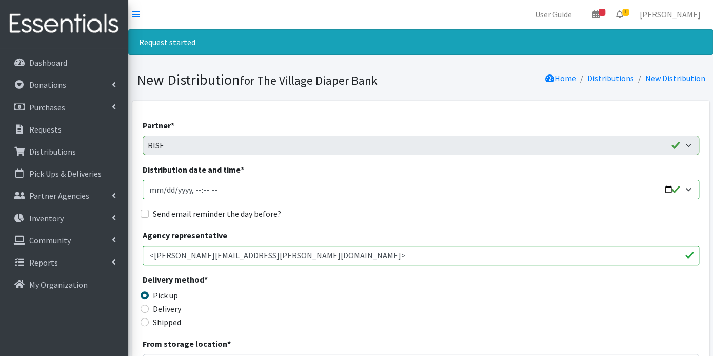
click at [165, 188] on input "Distribution date and time *" at bounding box center [421, 189] width 557 height 19
type input "2025-10-08T23:59"
click at [190, 186] on input "Distribution date and time *" at bounding box center [421, 189] width 557 height 19
type input "2025-10-08T09:00"
click at [146, 211] on input "Send email reminder the day before?" at bounding box center [145, 213] width 8 height 8
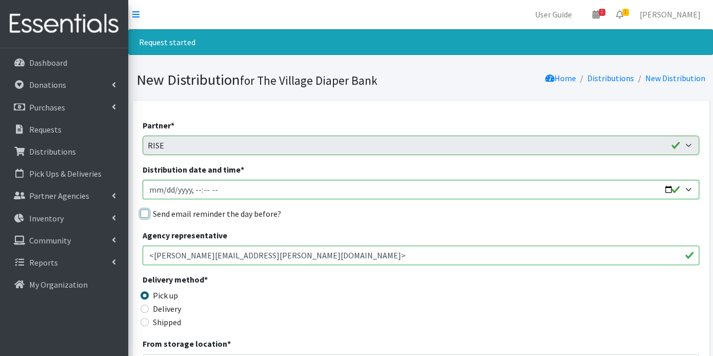
checkbox input "true"
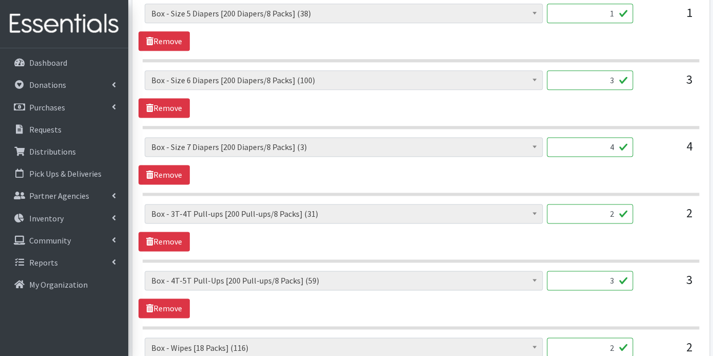
scroll to position [794, 0]
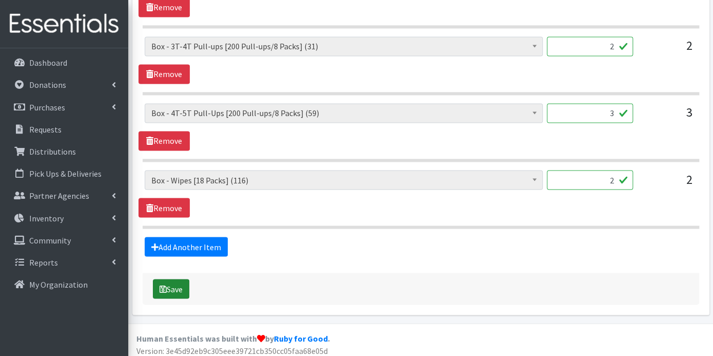
click at [171, 281] on button "Save" at bounding box center [171, 288] width 36 height 19
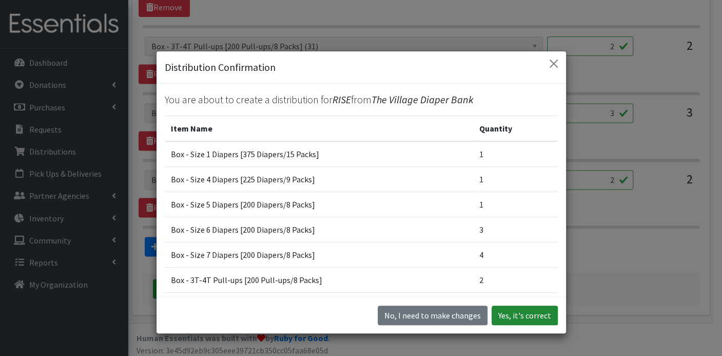
click at [524, 317] on button "Yes, it's correct" at bounding box center [525, 314] width 66 height 19
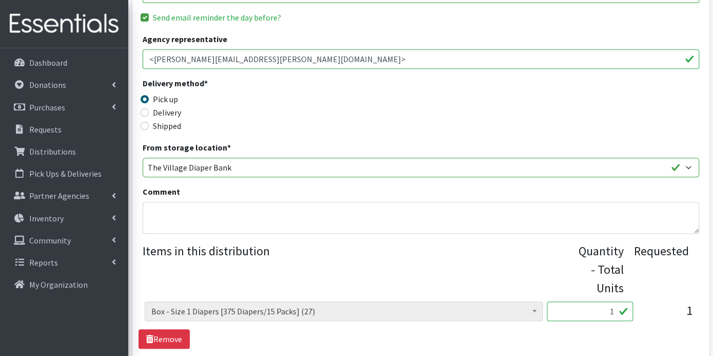
scroll to position [342, 0]
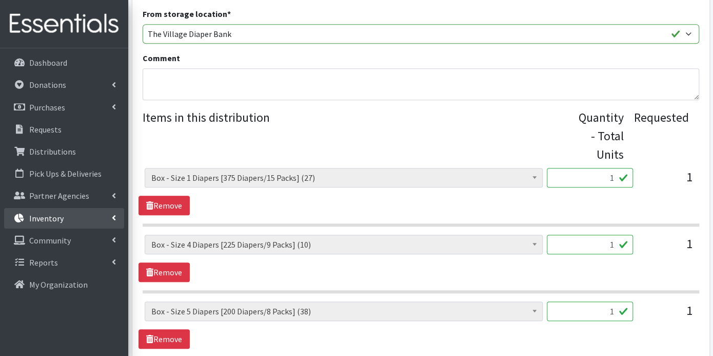
click at [55, 213] on p "Inventory" at bounding box center [46, 218] width 34 height 10
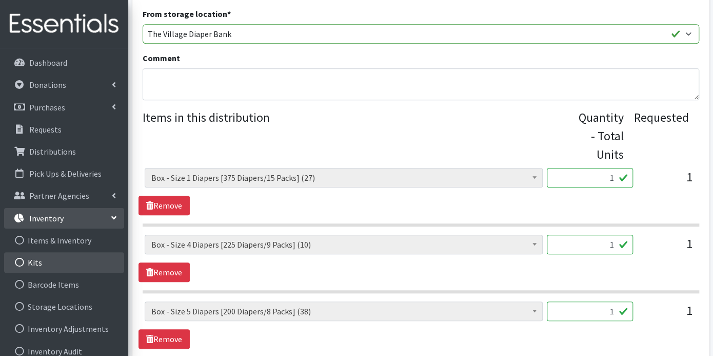
click at [47, 257] on link "Kits" at bounding box center [64, 262] width 120 height 21
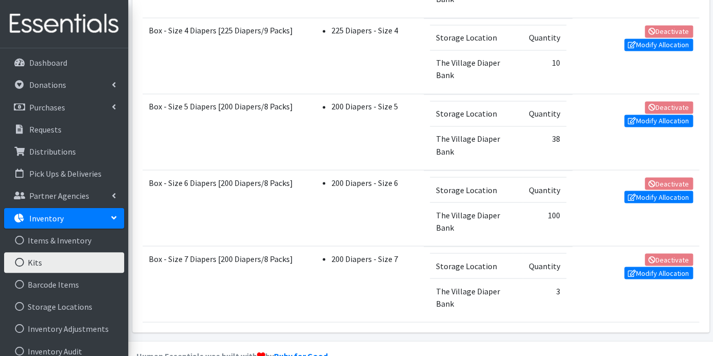
scroll to position [835, 0]
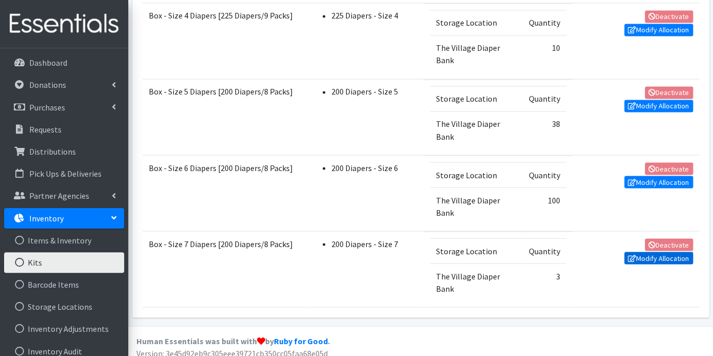
click at [637, 251] on link "Modify Allocation" at bounding box center [658, 257] width 69 height 12
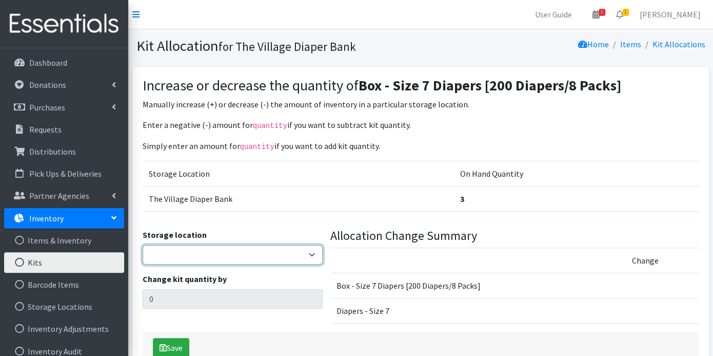
click at [309, 252] on select "The Village Diaper Bank" at bounding box center [233, 254] width 181 height 19
select select "353"
click at [143, 245] on select "The Village Diaper Bank" at bounding box center [233, 254] width 181 height 19
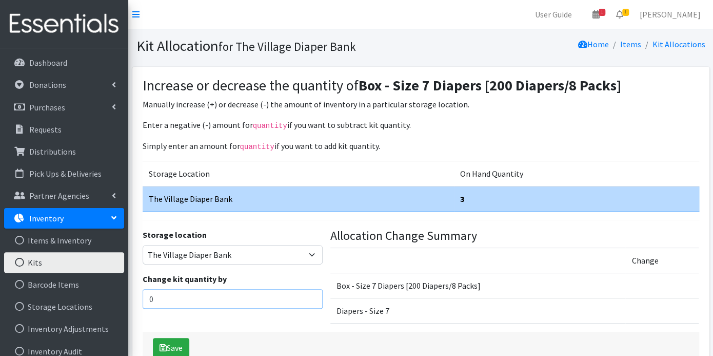
click at [209, 295] on input "0" at bounding box center [233, 298] width 181 height 19
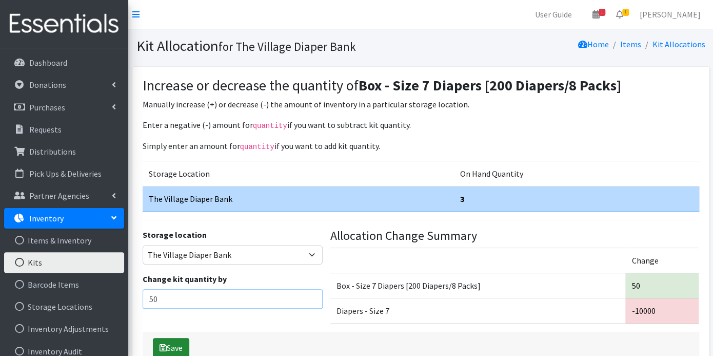
type input "50"
click at [183, 345] on button "Save" at bounding box center [171, 347] width 36 height 19
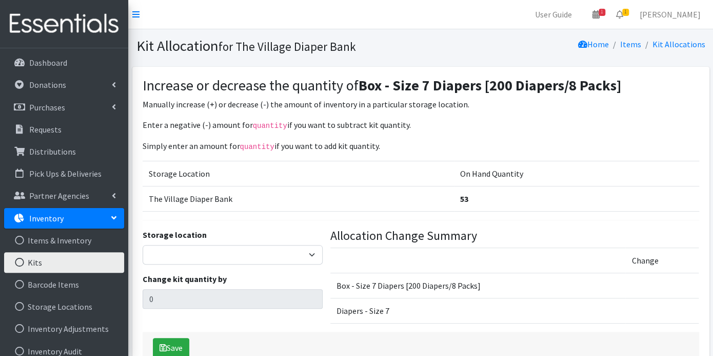
click at [66, 219] on link "Inventory" at bounding box center [64, 218] width 120 height 21
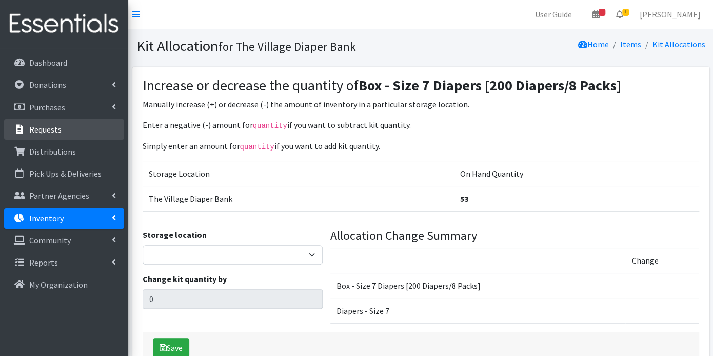
click at [57, 128] on p "Requests" at bounding box center [45, 129] width 32 height 10
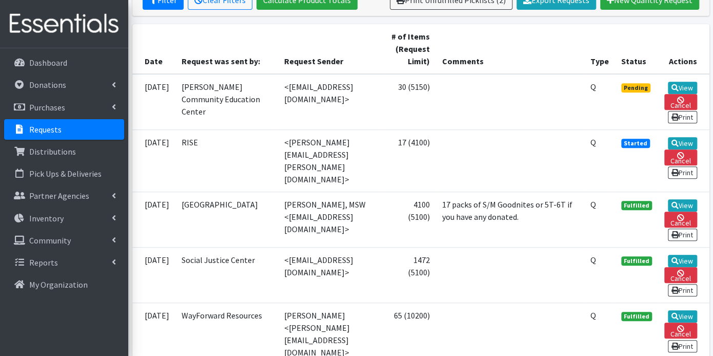
scroll to position [171, 0]
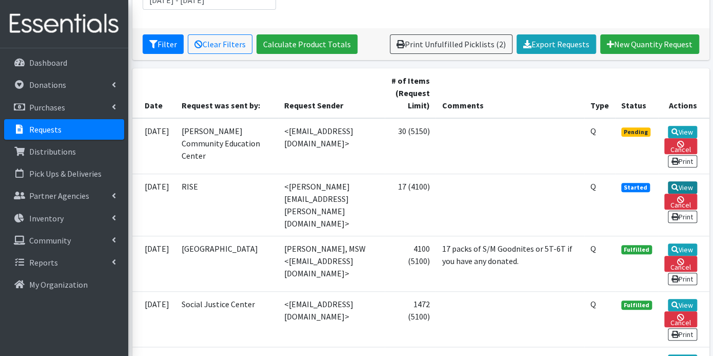
click at [677, 181] on link "View" at bounding box center [682, 187] width 29 height 12
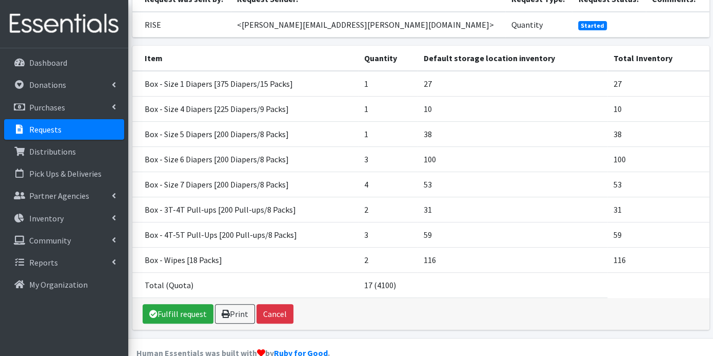
scroll to position [114, 0]
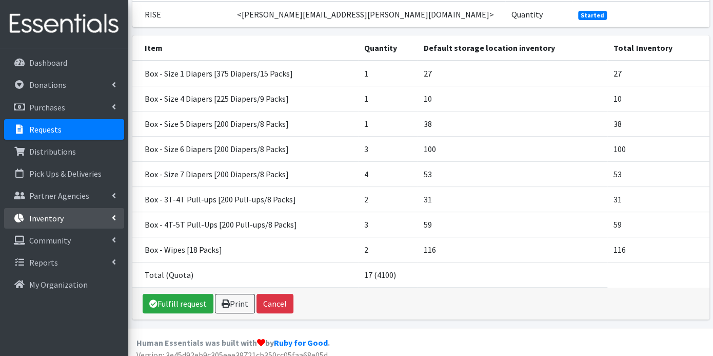
click at [60, 219] on p "Inventory" at bounding box center [46, 218] width 34 height 10
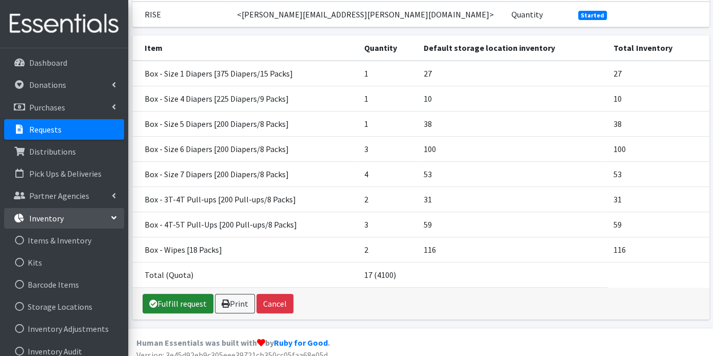
click at [174, 302] on link "Fulfill request" at bounding box center [178, 303] width 71 height 19
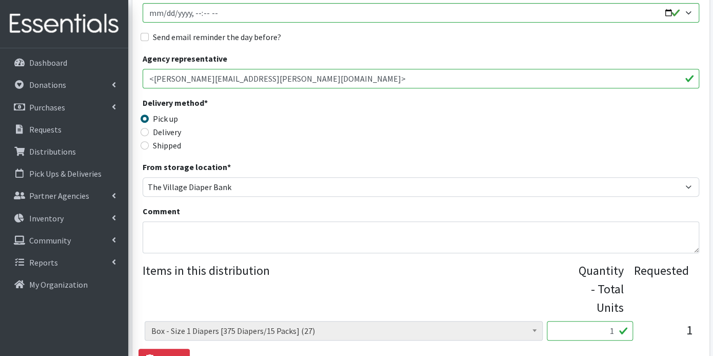
scroll to position [114, 0]
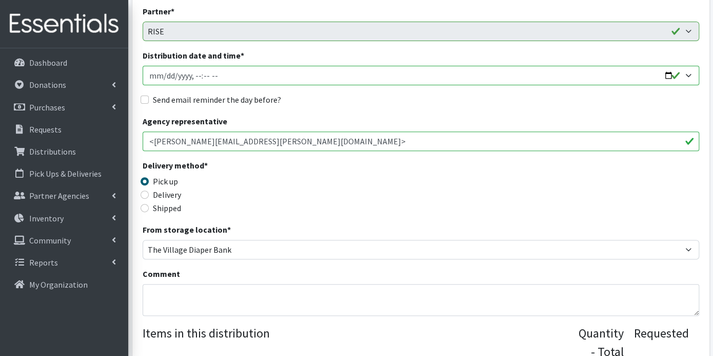
click at [168, 76] on input "Distribution date and time *" at bounding box center [421, 75] width 557 height 19
click at [161, 75] on input "Distribution date and time *" at bounding box center [421, 75] width 557 height 19
type input "2025-10-10T23:59"
click at [193, 74] on input "Distribution date and time *" at bounding box center [421, 75] width 557 height 19
type input "2025-10-10T09:00"
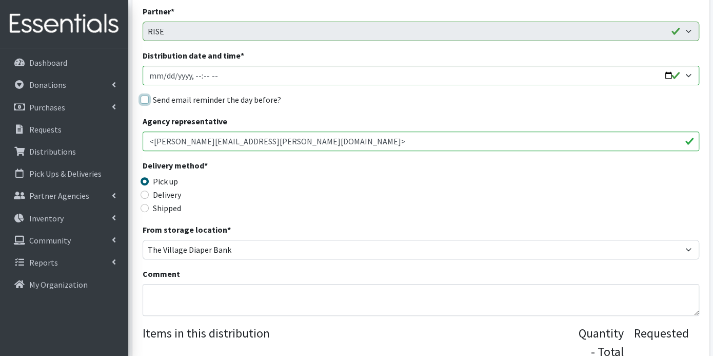
click at [145, 98] on input "Send email reminder the day before?" at bounding box center [145, 99] width 8 height 8
checkbox input "true"
click at [164, 76] on input "Distribution date and time *" at bounding box center [421, 75] width 557 height 19
type input "2025-10-08T09:00"
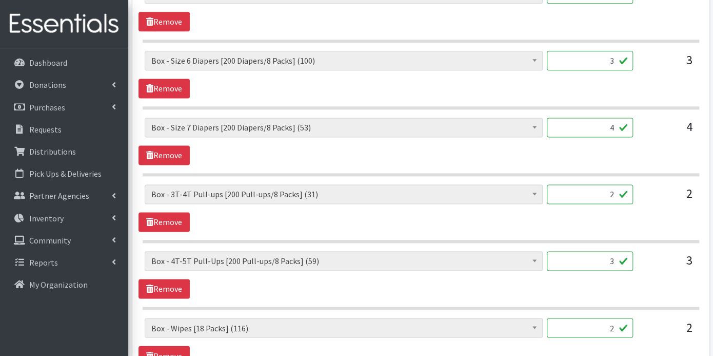
scroll to position [794, 0]
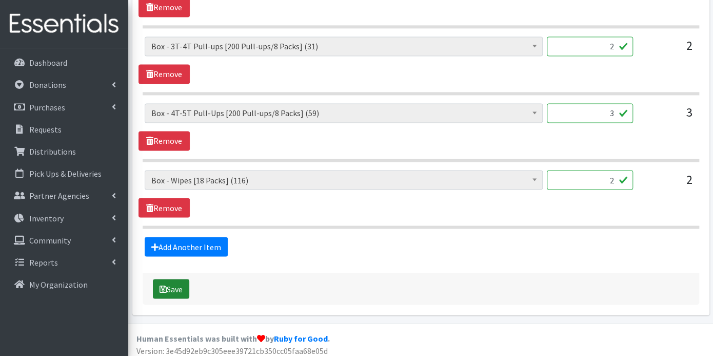
click at [185, 279] on button "Save" at bounding box center [171, 288] width 36 height 19
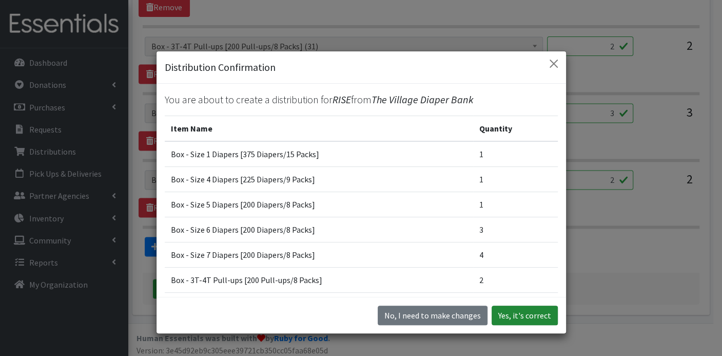
click at [525, 317] on button "Yes, it's correct" at bounding box center [525, 314] width 66 height 19
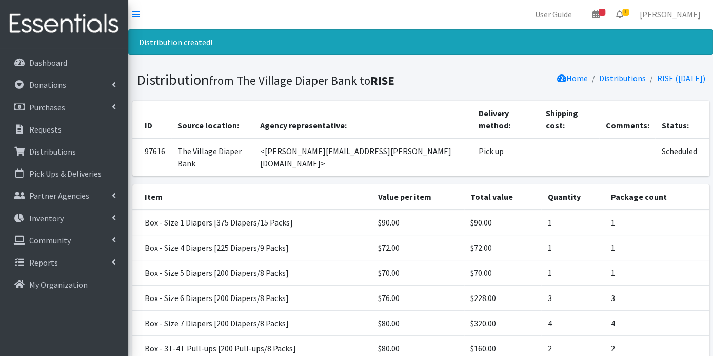
scroll to position [131, 0]
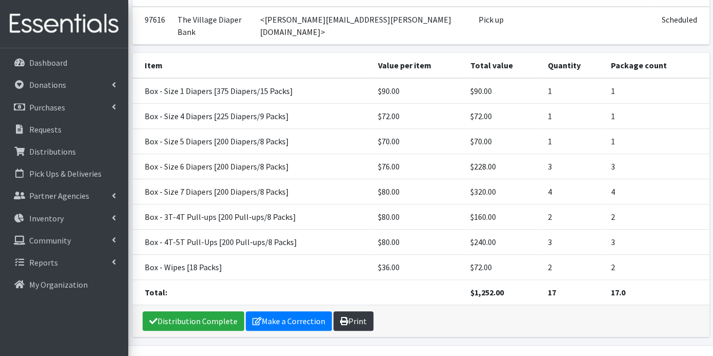
click at [362, 311] on link "Print" at bounding box center [354, 320] width 40 height 19
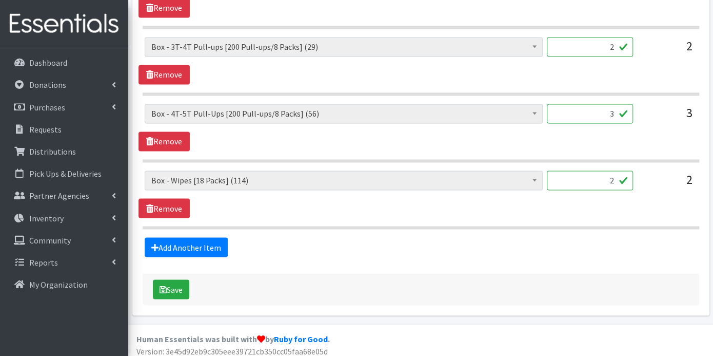
scroll to position [761, 0]
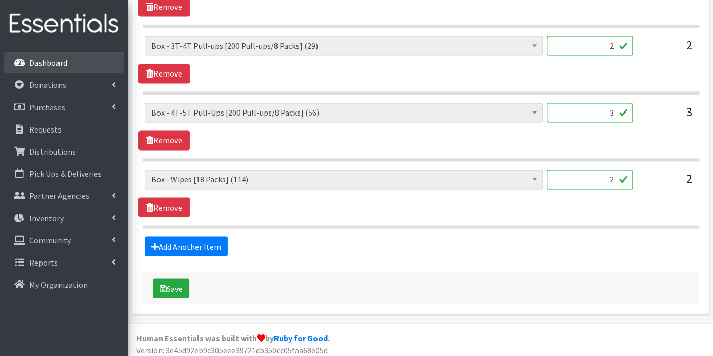
click at [57, 63] on p "Dashboard" at bounding box center [48, 62] width 38 height 10
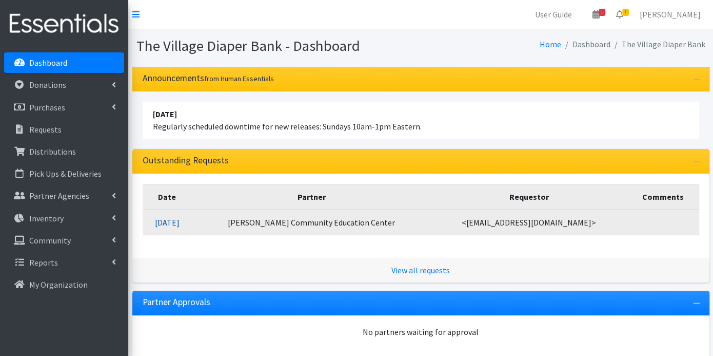
click at [180, 218] on link "10/02/2025" at bounding box center [167, 222] width 25 height 10
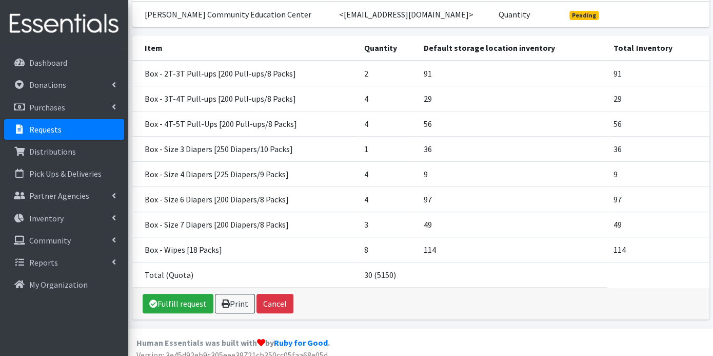
scroll to position [133, 0]
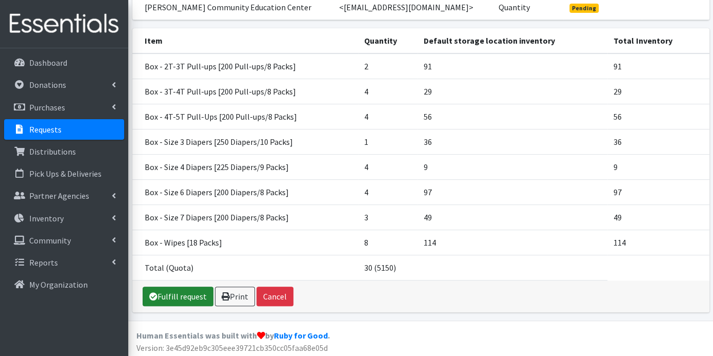
click at [168, 287] on link "Fulfill request" at bounding box center [178, 295] width 71 height 19
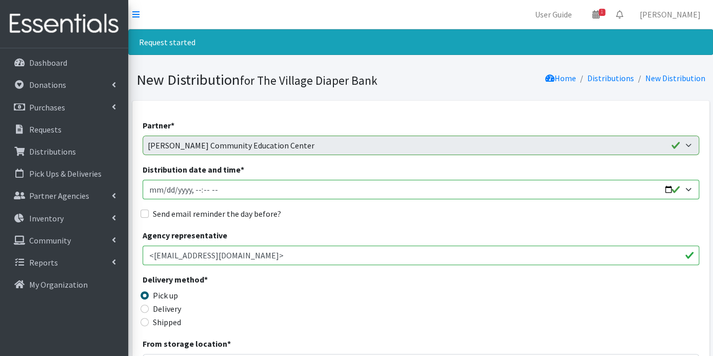
click at [164, 190] on input "Distribution date and time *" at bounding box center [421, 189] width 557 height 19
type input "2025-10-08T23:59"
click at [191, 185] on input "Distribution date and time *" at bounding box center [421, 189] width 557 height 19
type input "2025-10-08T09:00"
click at [145, 212] on input "Send email reminder the day before?" at bounding box center [145, 213] width 8 height 8
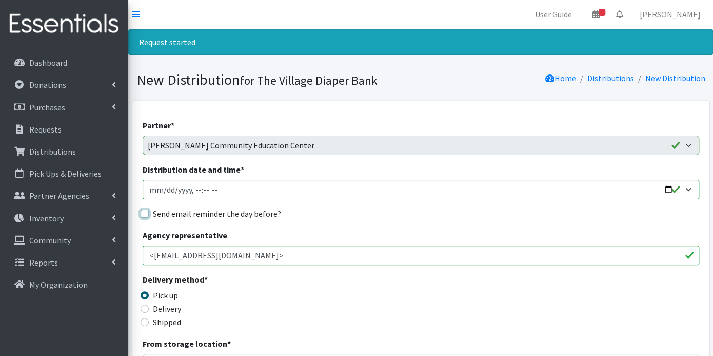
checkbox input "true"
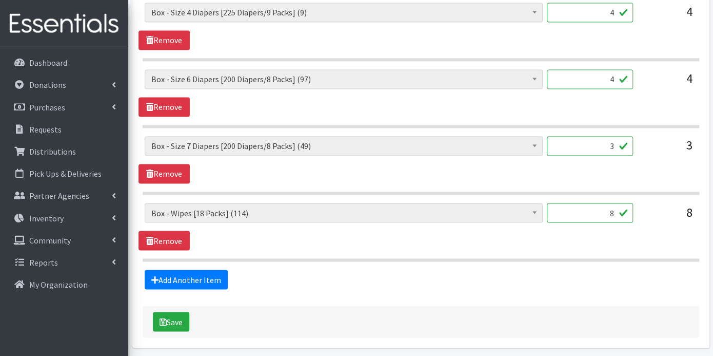
scroll to position [794, 0]
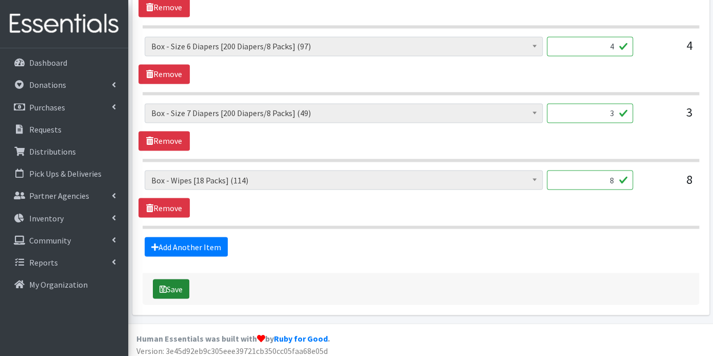
click at [174, 282] on button "Save" at bounding box center [171, 288] width 36 height 19
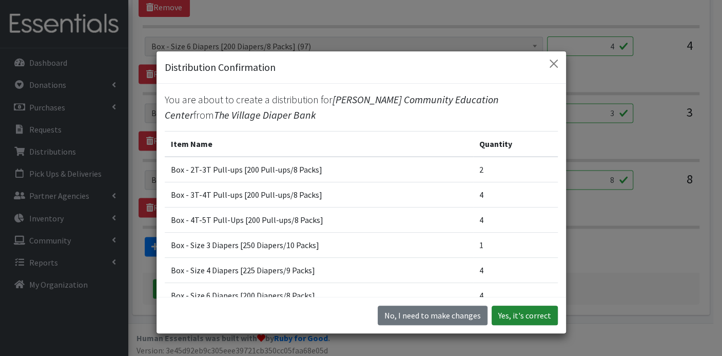
click at [519, 316] on button "Yes, it's correct" at bounding box center [525, 314] width 66 height 19
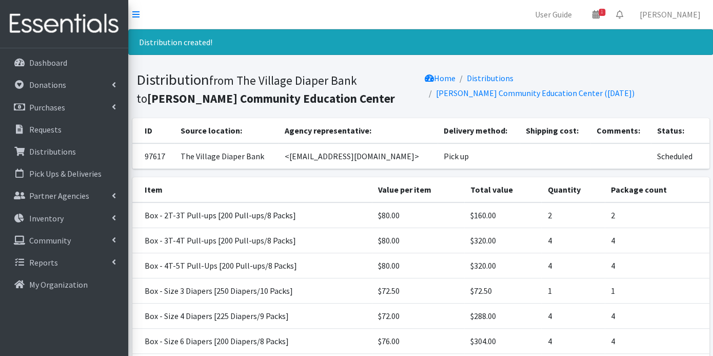
scroll to position [149, 0]
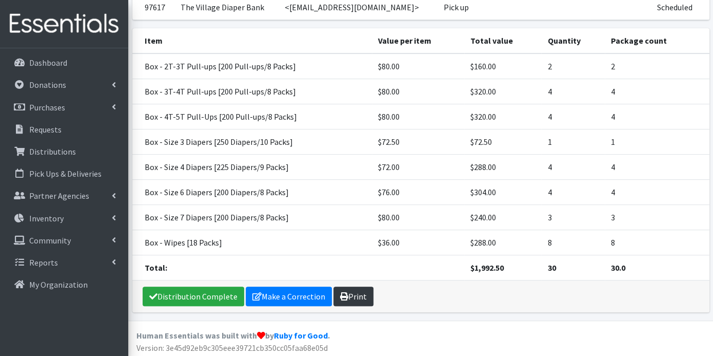
click at [349, 290] on link "Print" at bounding box center [354, 295] width 40 height 19
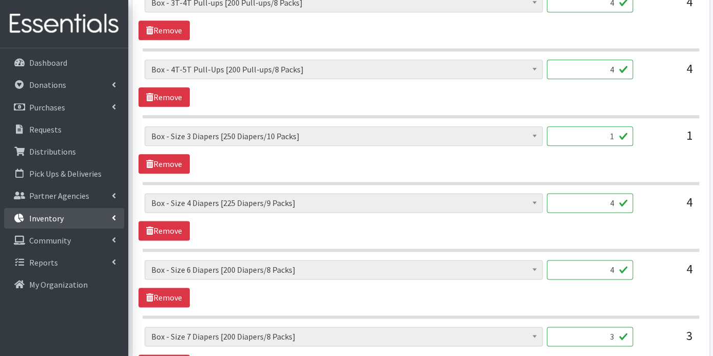
click at [69, 219] on link "Inventory" at bounding box center [64, 218] width 120 height 21
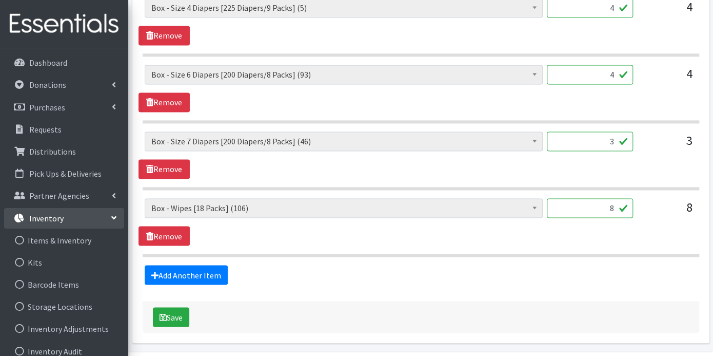
scroll to position [761, 0]
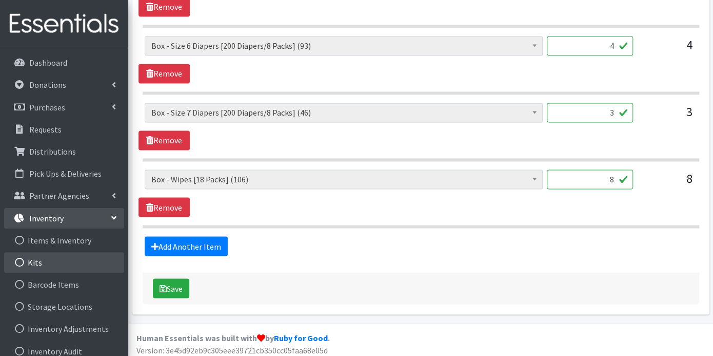
click at [49, 259] on link "Kits" at bounding box center [64, 262] width 120 height 21
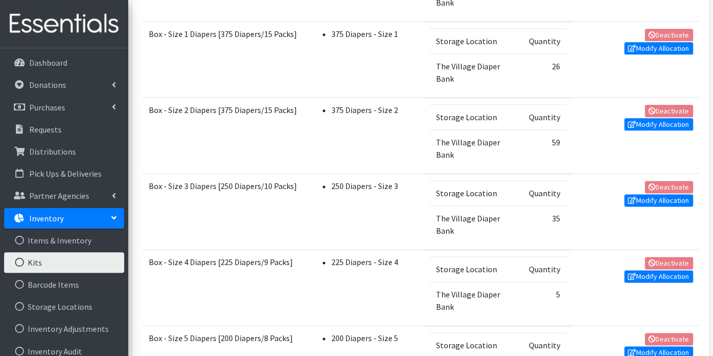
scroll to position [627, 0]
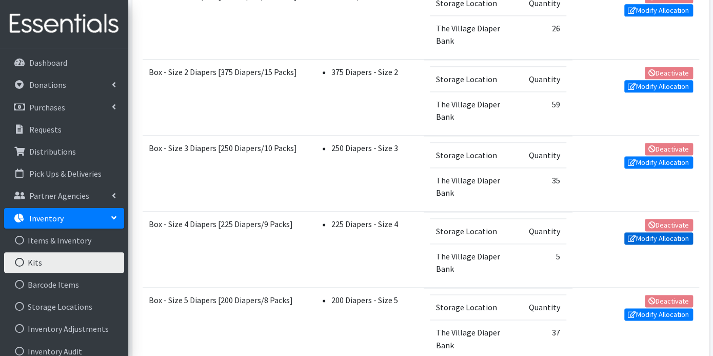
click at [637, 232] on link "Modify Allocation" at bounding box center [658, 238] width 69 height 12
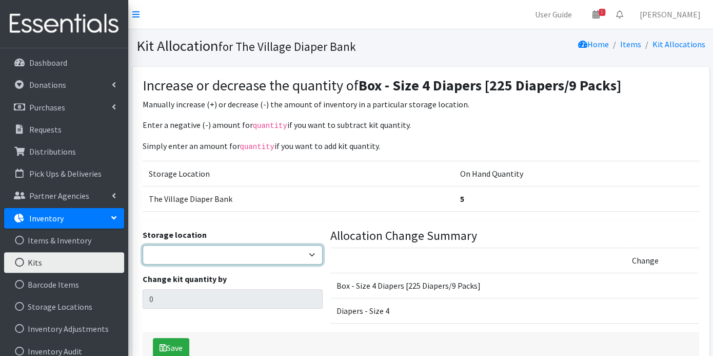
click at [309, 251] on select "The Village Diaper Bank" at bounding box center [233, 254] width 181 height 19
select select "353"
click at [143, 245] on select "The Village Diaper Bank" at bounding box center [233, 254] width 181 height 19
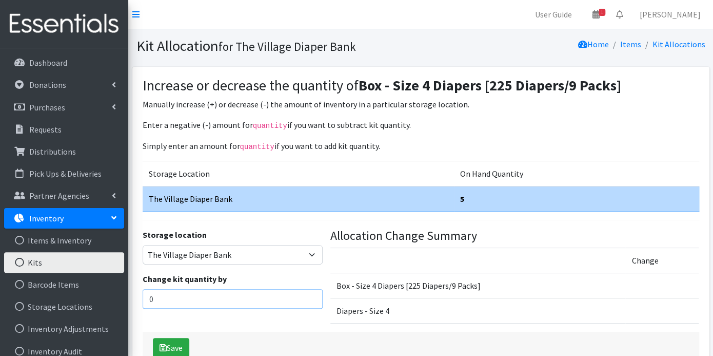
click at [245, 292] on input "0" at bounding box center [233, 298] width 181 height 19
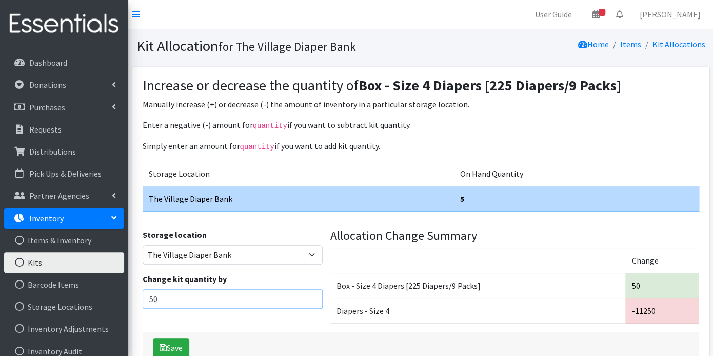
type input "5"
type input "100"
click at [184, 339] on button "Save" at bounding box center [171, 347] width 36 height 19
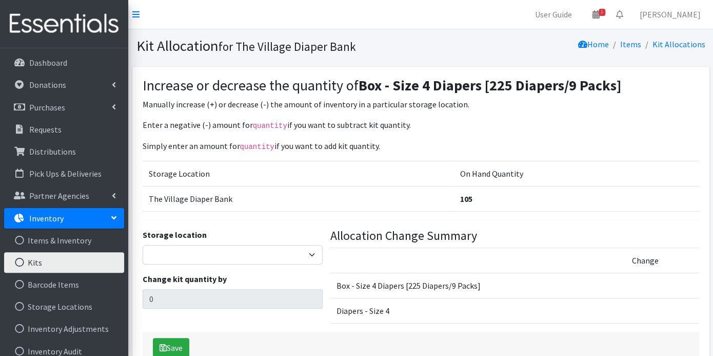
scroll to position [62, 0]
